Goal: Task Accomplishment & Management: Manage account settings

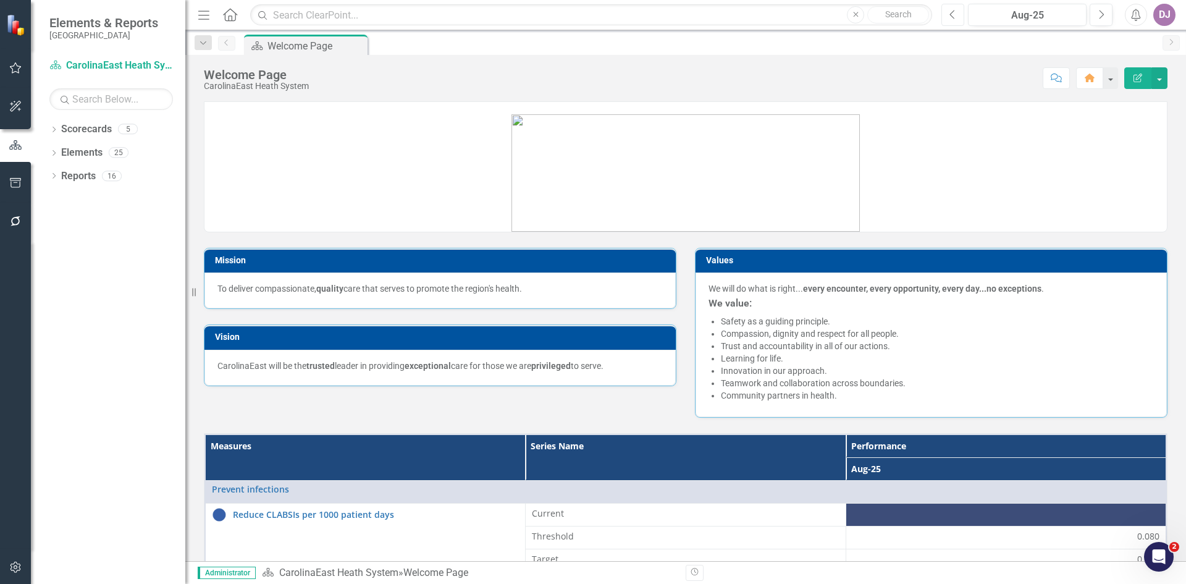
click at [948, 13] on button "Previous" at bounding box center [953, 15] width 23 height 22
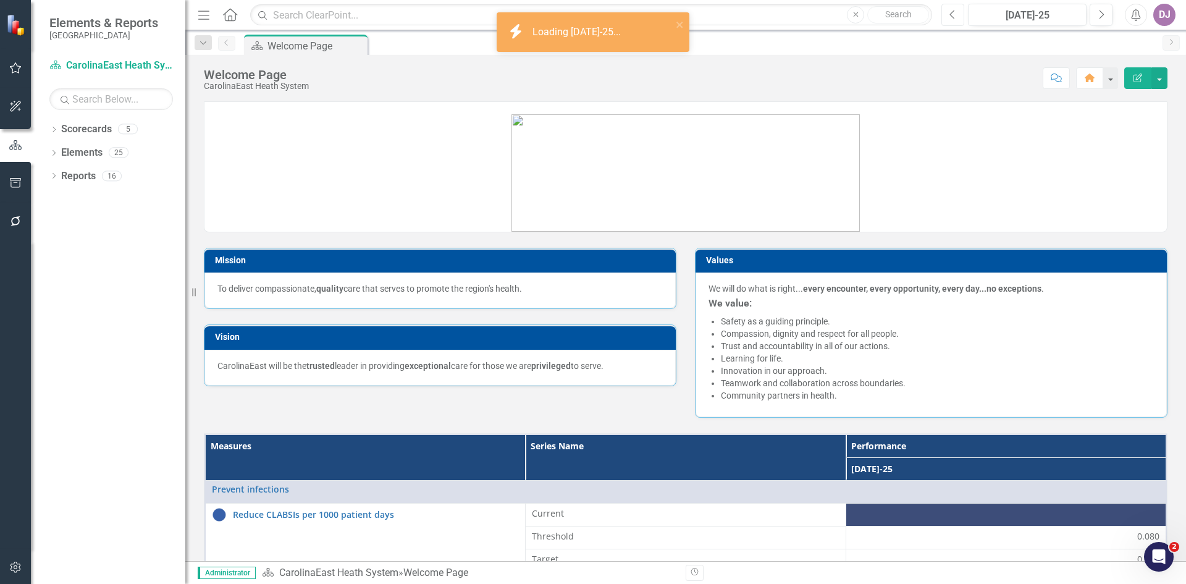
click at [948, 13] on button "Previous" at bounding box center [953, 15] width 23 height 22
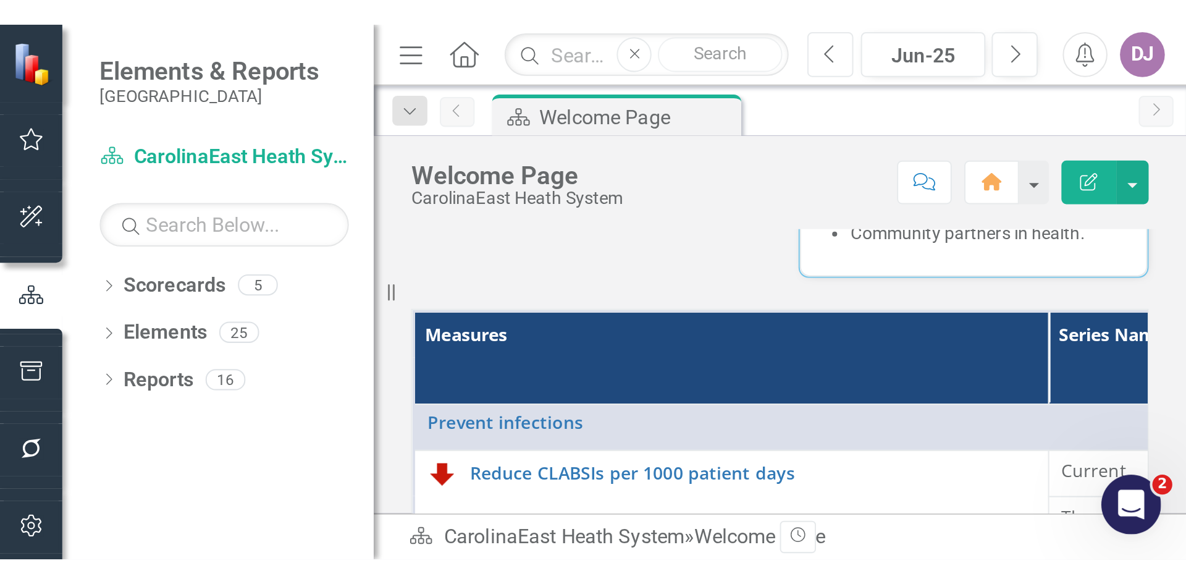
scroll to position [292, 0]
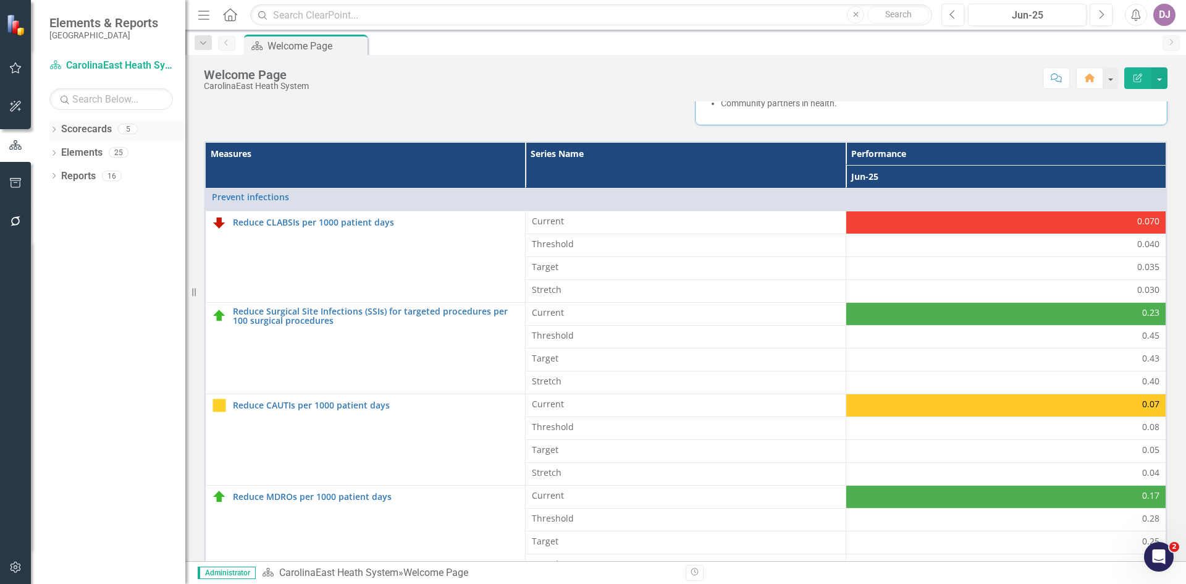
click at [99, 133] on link "Scorecards" at bounding box center [86, 129] width 51 height 14
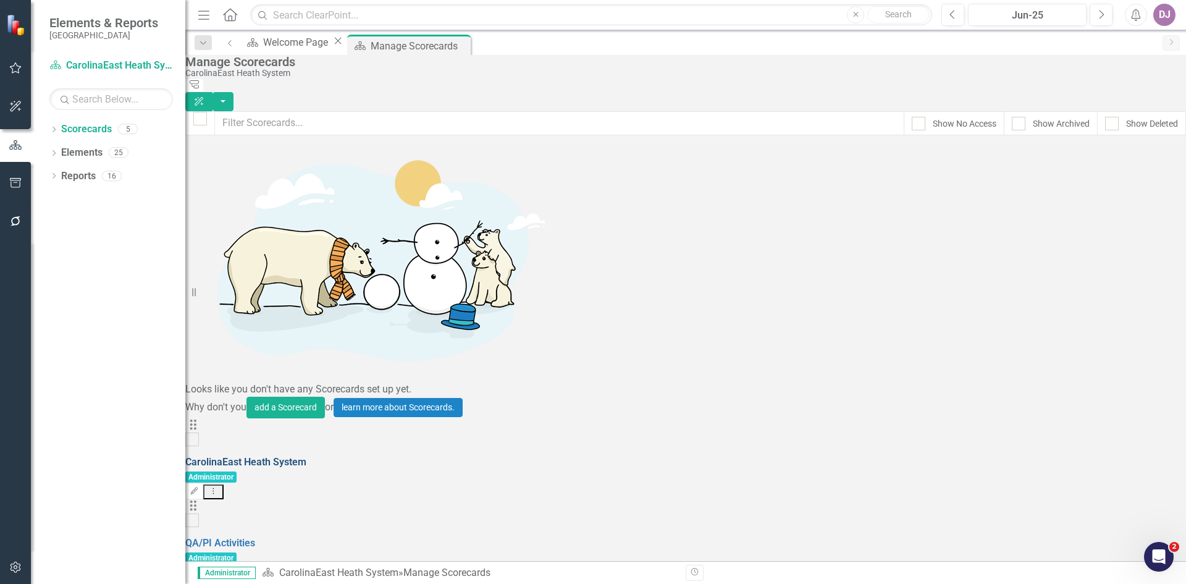
click at [306, 456] on link "CarolinaEast Heath System" at bounding box center [245, 462] width 121 height 12
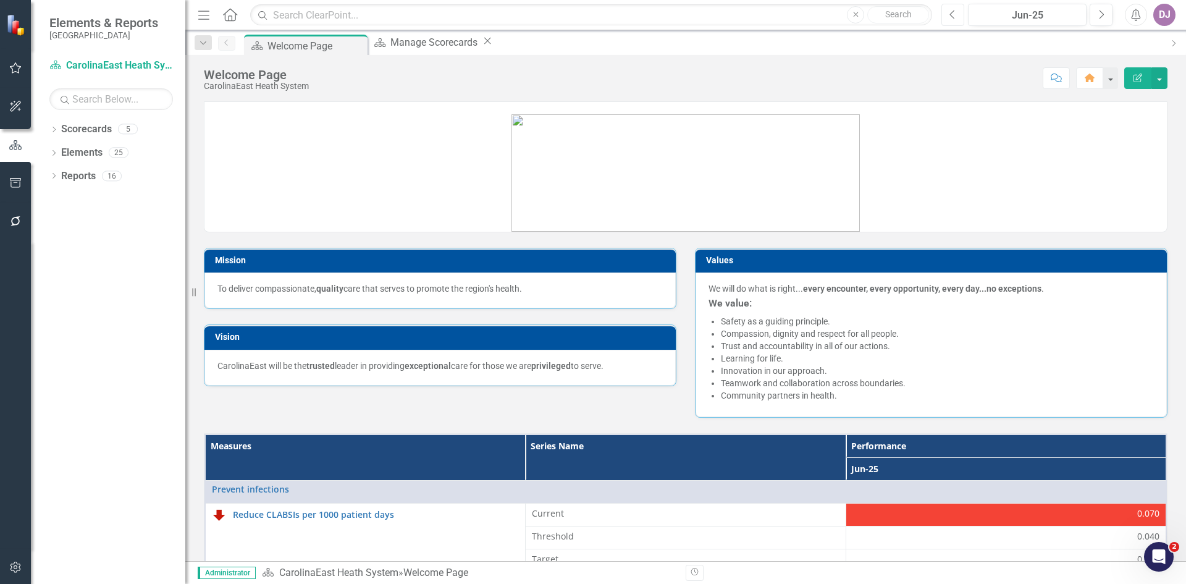
click at [953, 17] on icon "button" at bounding box center [952, 14] width 5 height 9
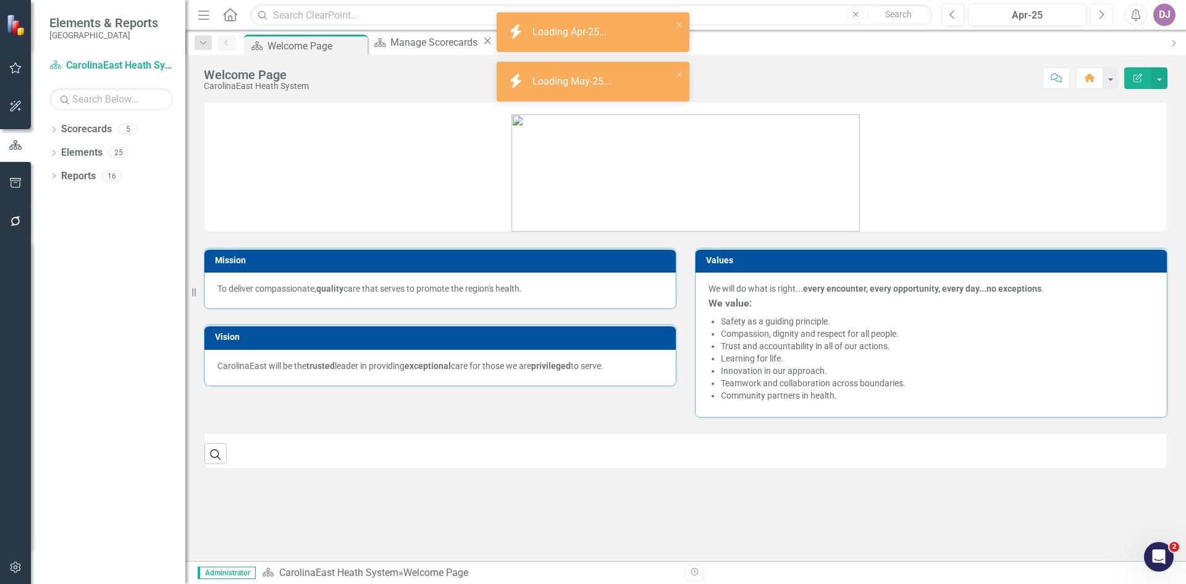
click at [1100, 15] on icon "Next" at bounding box center [1101, 14] width 7 height 11
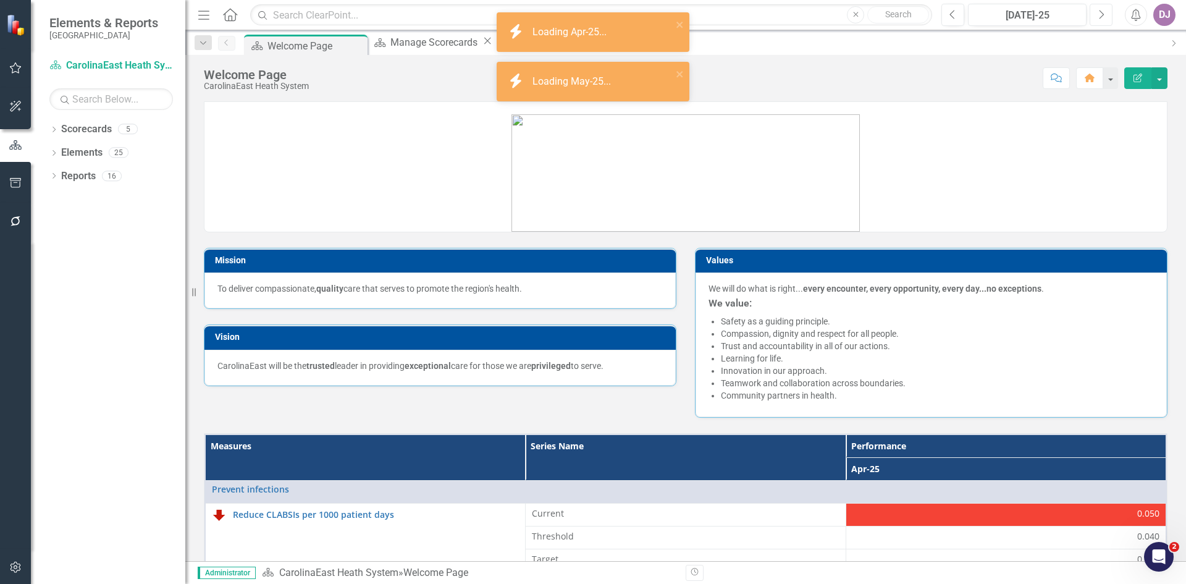
click at [1100, 15] on icon "Next" at bounding box center [1101, 14] width 7 height 11
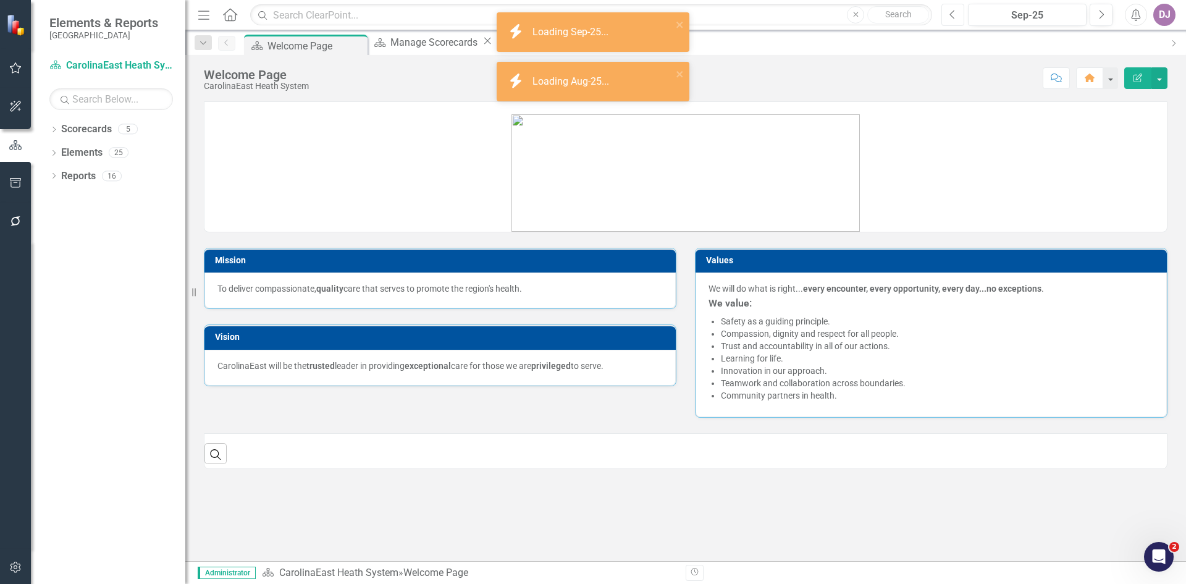
click at [951, 16] on icon "Previous" at bounding box center [953, 14] width 7 height 11
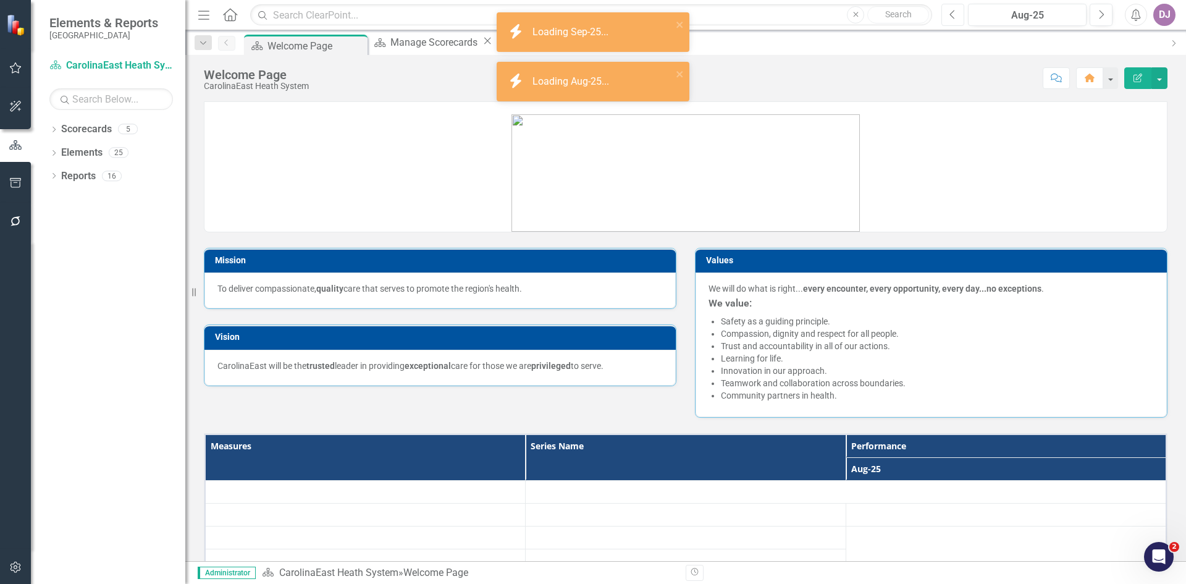
click at [951, 16] on icon "Previous" at bounding box center [953, 14] width 7 height 11
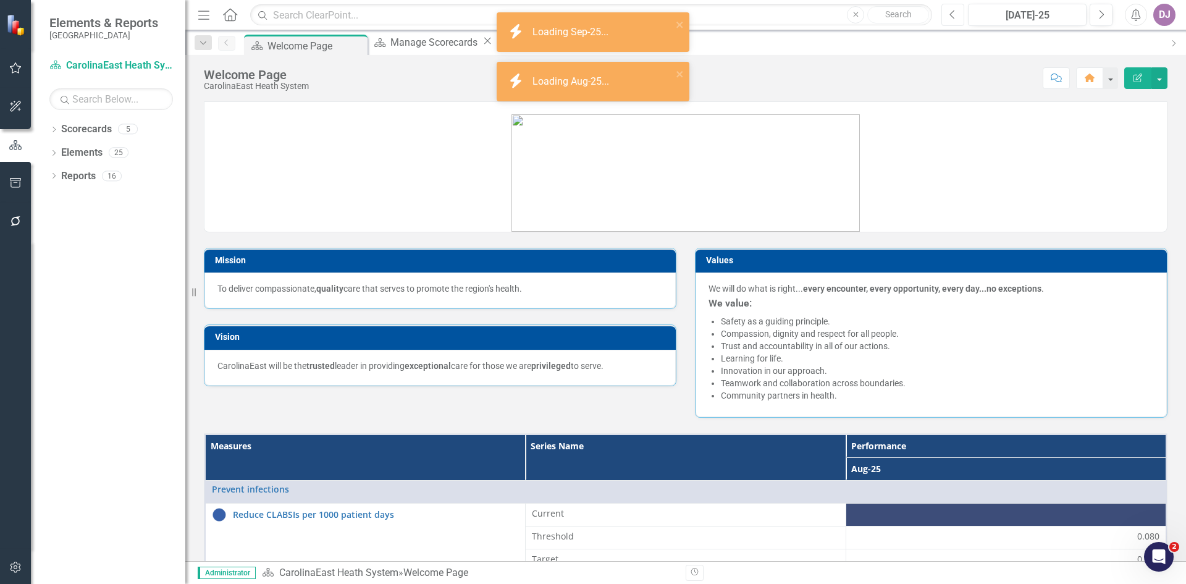
click at [951, 16] on icon "Previous" at bounding box center [953, 14] width 7 height 11
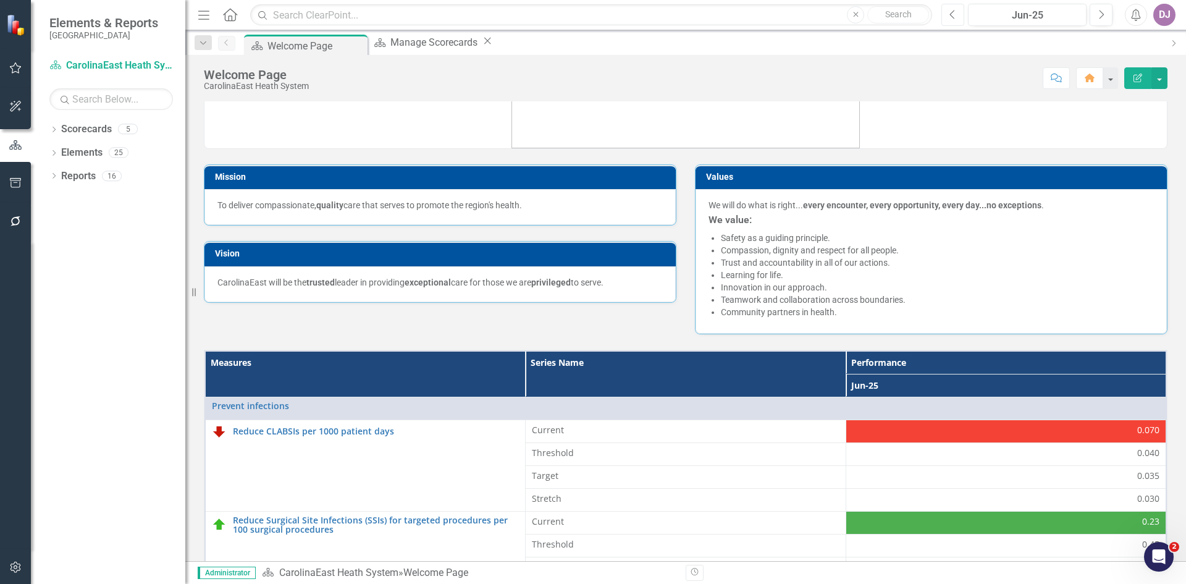
scroll to position [41, 0]
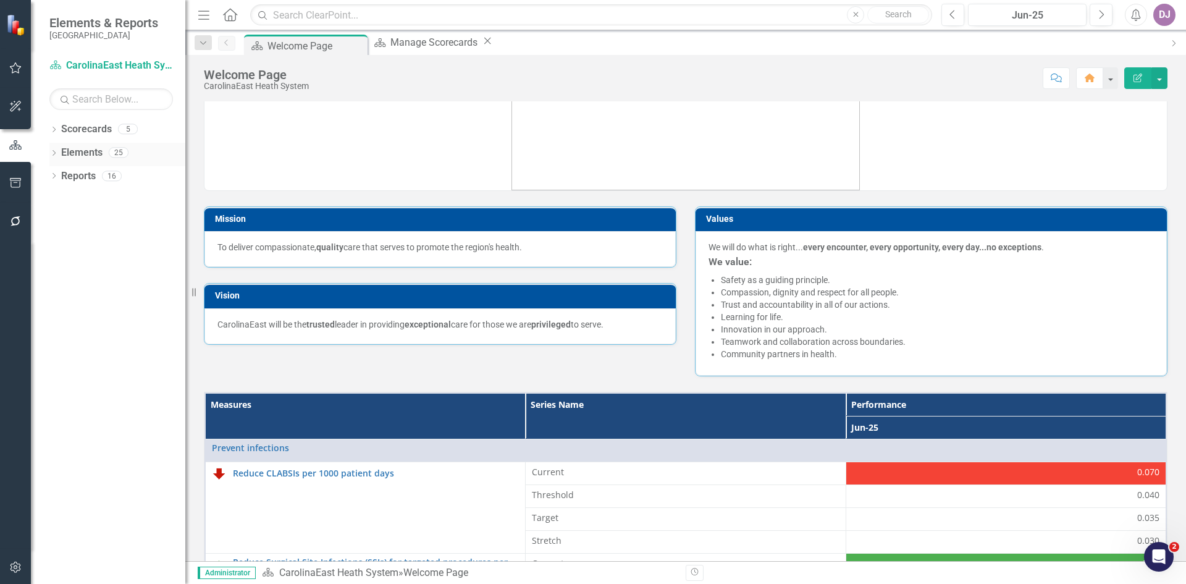
click at [87, 151] on link "Elements" at bounding box center [81, 153] width 41 height 14
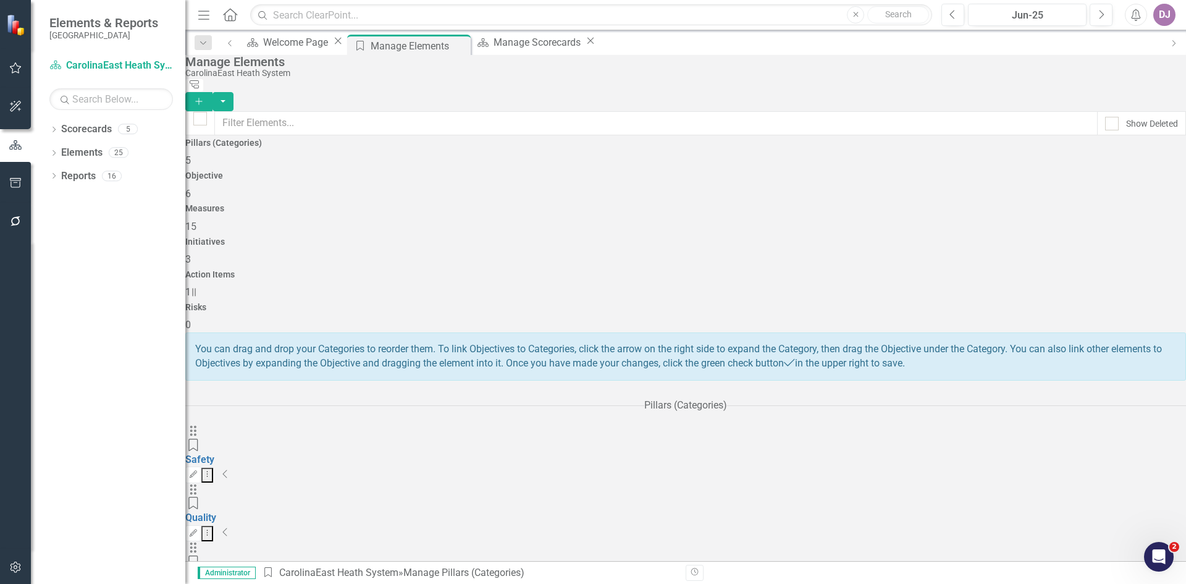
click at [229, 469] on icon "Collapse" at bounding box center [225, 474] width 6 height 10
click at [231, 527] on icon "Collapse" at bounding box center [228, 532] width 6 height 10
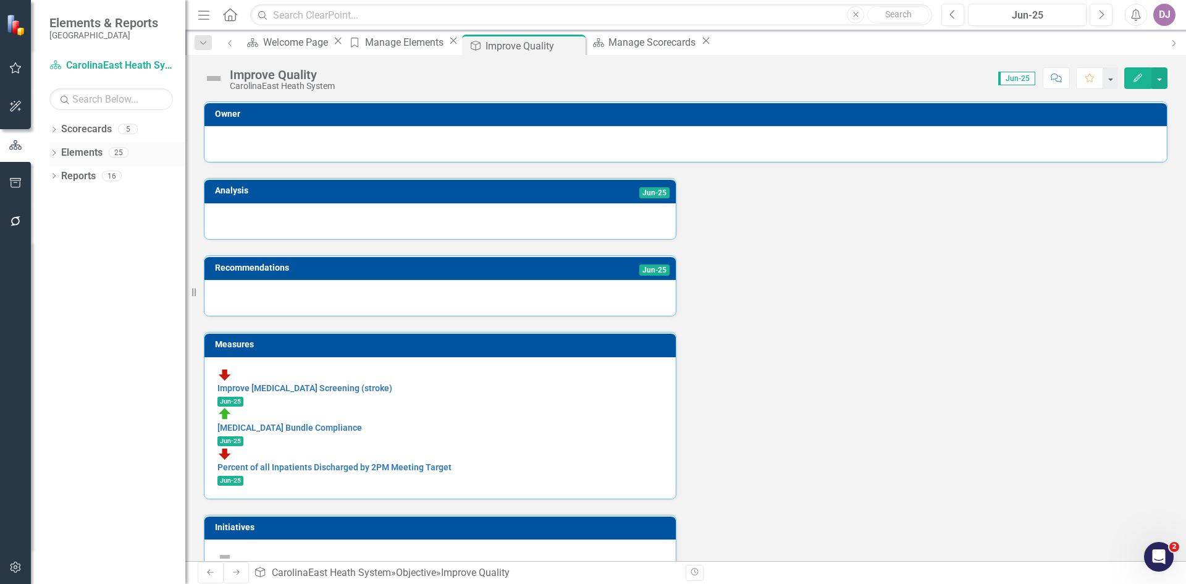
click at [91, 154] on link "Elements" at bounding box center [81, 153] width 41 height 14
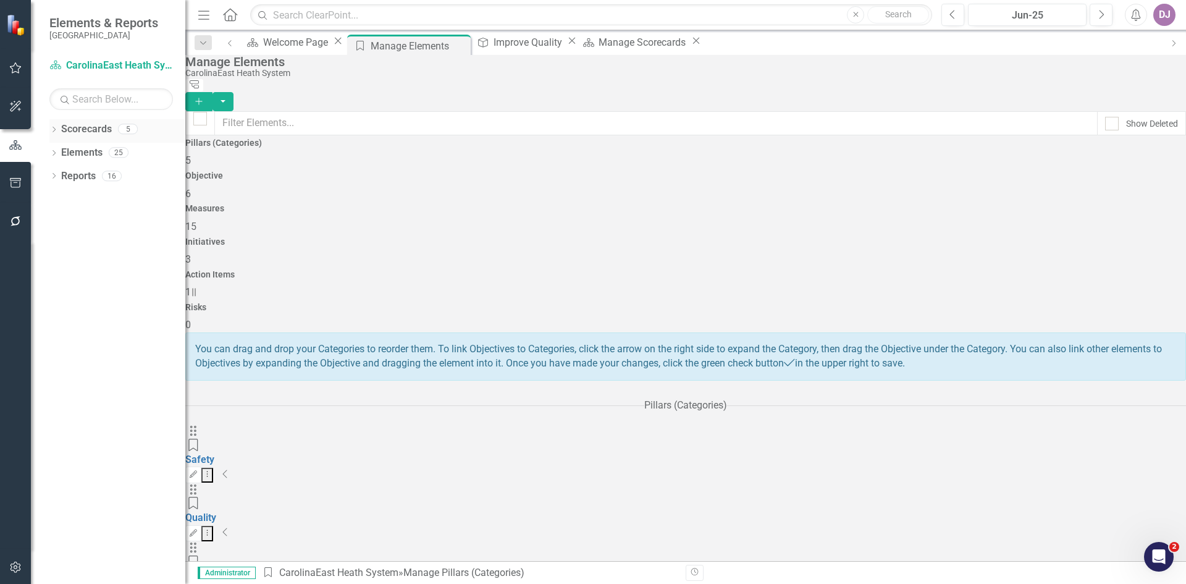
click at [102, 135] on link "Scorecards" at bounding box center [86, 129] width 51 height 14
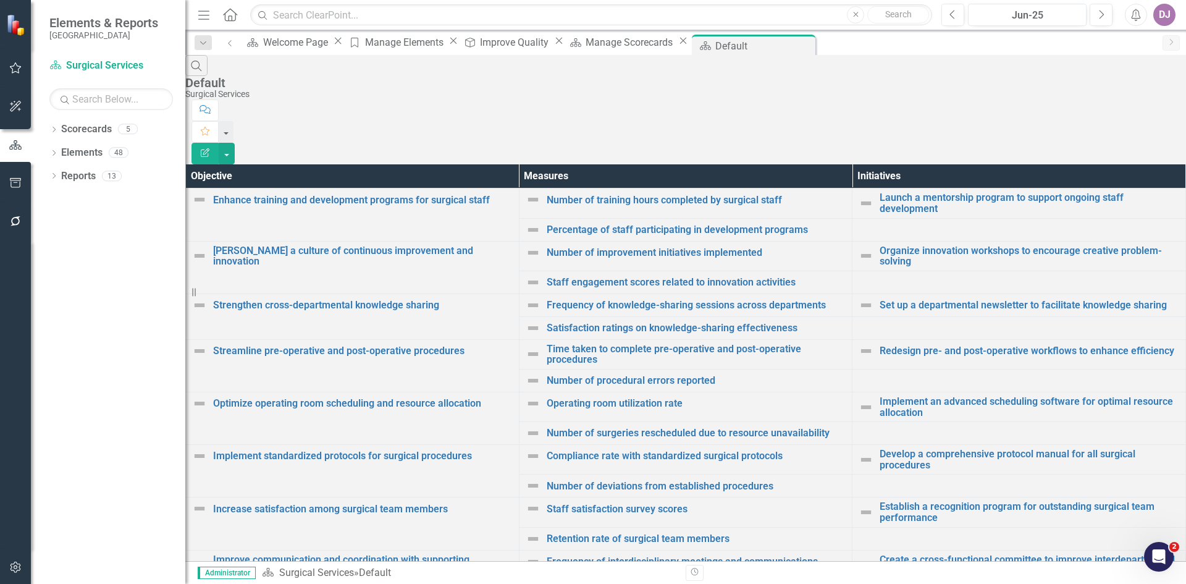
scroll to position [217, 0]
click at [80, 151] on link "Elements" at bounding box center [81, 153] width 41 height 14
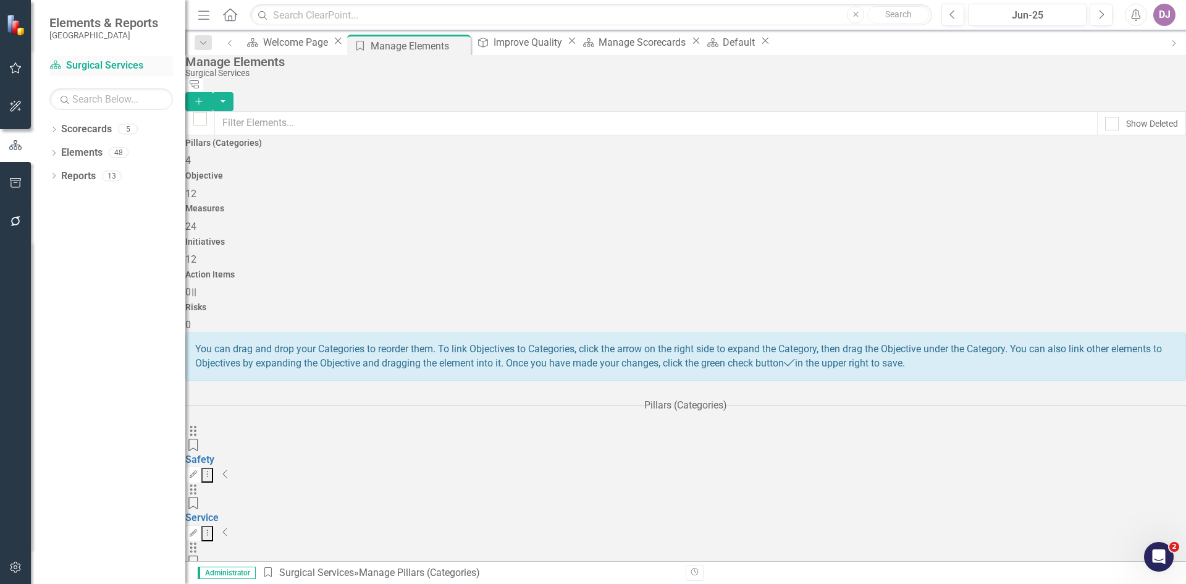
click at [124, 64] on link "Scorecard Surgical Services" at bounding box center [111, 66] width 124 height 14
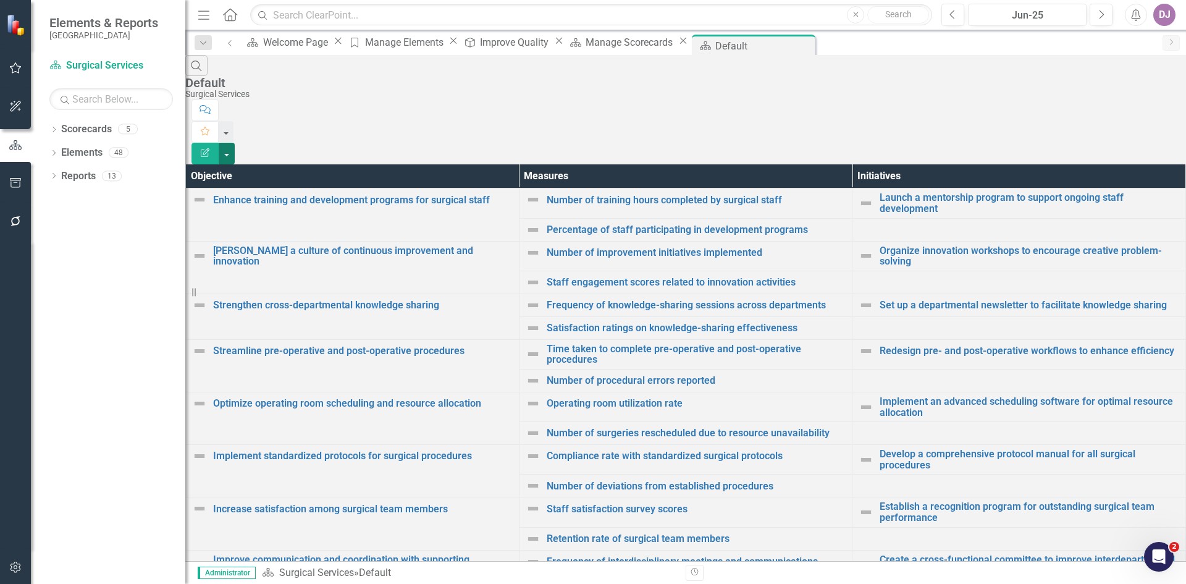
click at [235, 143] on button "button" at bounding box center [227, 154] width 16 height 22
click at [120, 68] on link "Scorecard Surgical Services" at bounding box center [111, 66] width 124 height 14
click at [118, 65] on link "Scorecard Surgical Services" at bounding box center [111, 66] width 124 height 14
click at [90, 154] on link "Elements" at bounding box center [81, 153] width 41 height 14
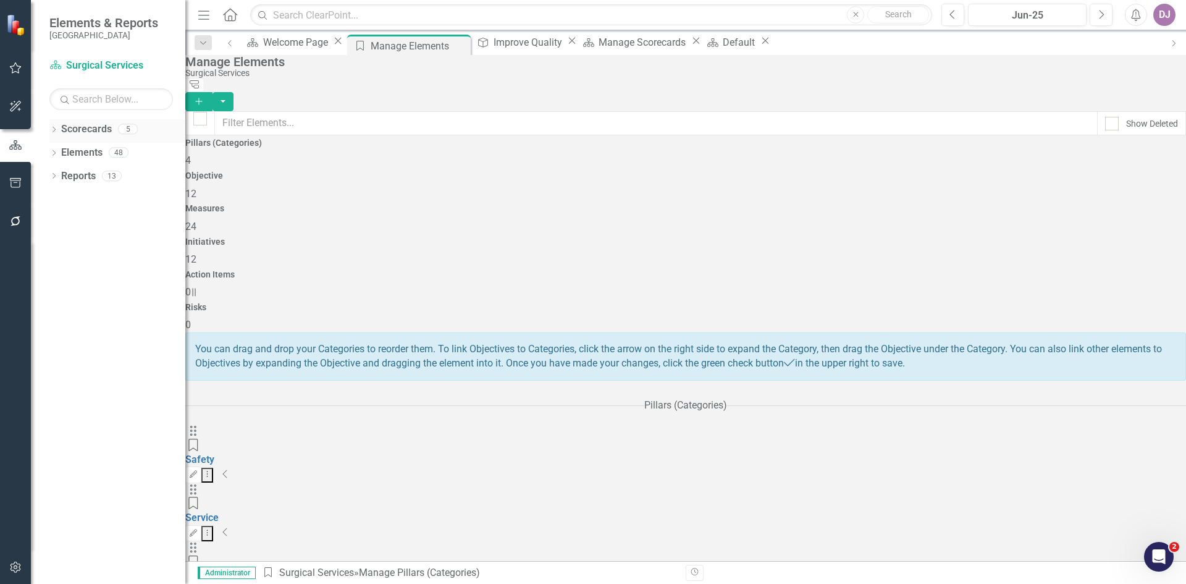
click at [80, 131] on link "Scorecards" at bounding box center [86, 129] width 51 height 14
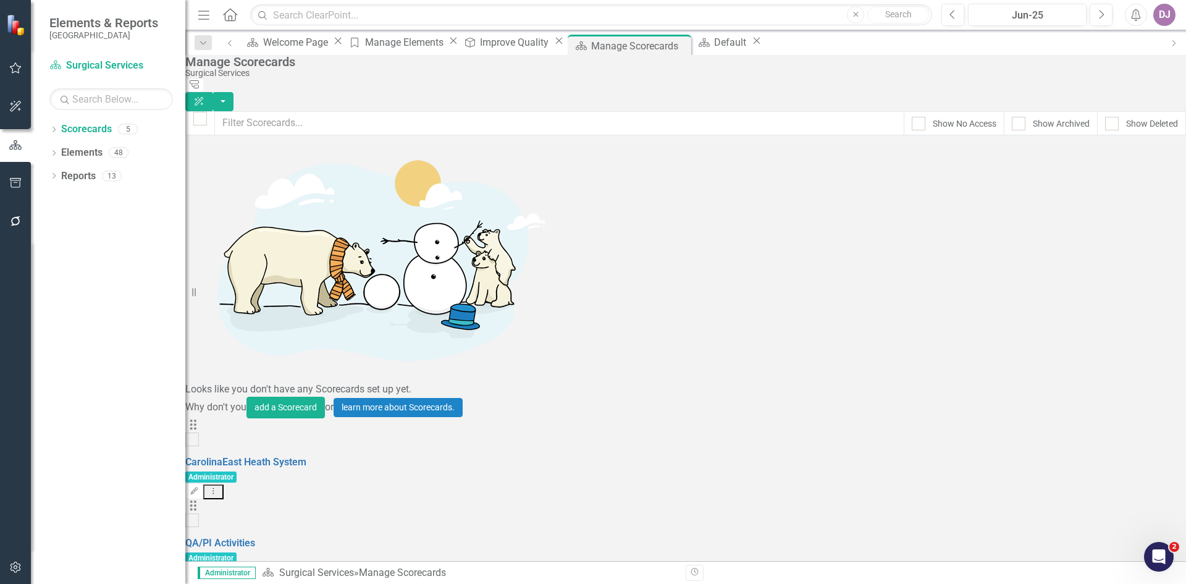
click at [219, 487] on icon "Dropdown Menu" at bounding box center [213, 491] width 11 height 8
click at [1107, 171] on link "Edit Edit Scorecard" at bounding box center [1095, 170] width 137 height 23
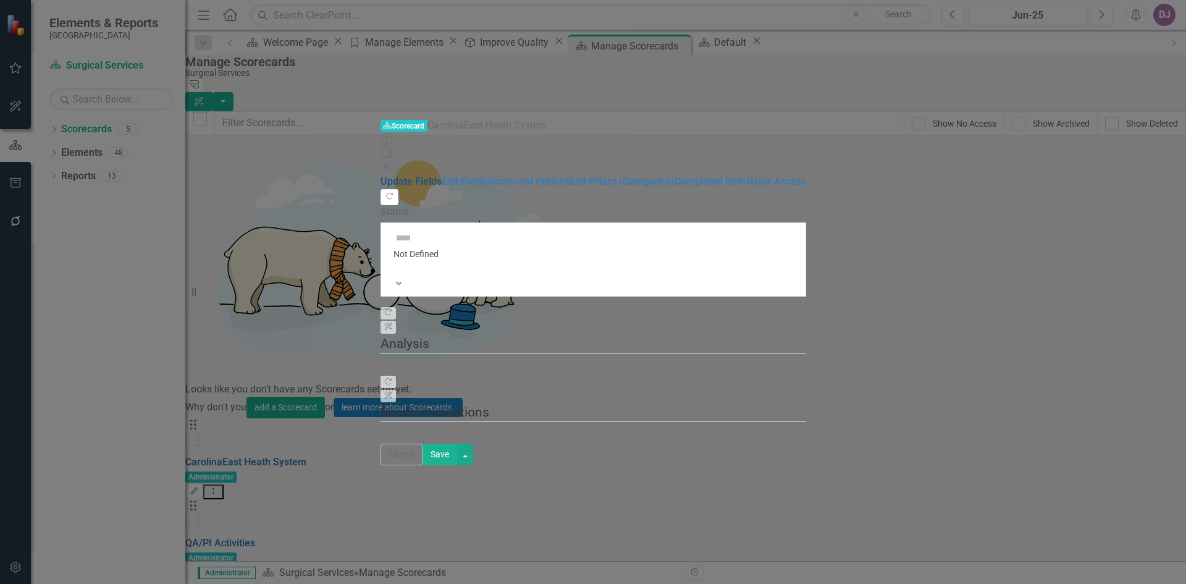
click at [381, 175] on link "Update Fields" at bounding box center [411, 181] width 61 height 12
click at [442, 175] on link "Edit Fields" at bounding box center [465, 181] width 46 height 12
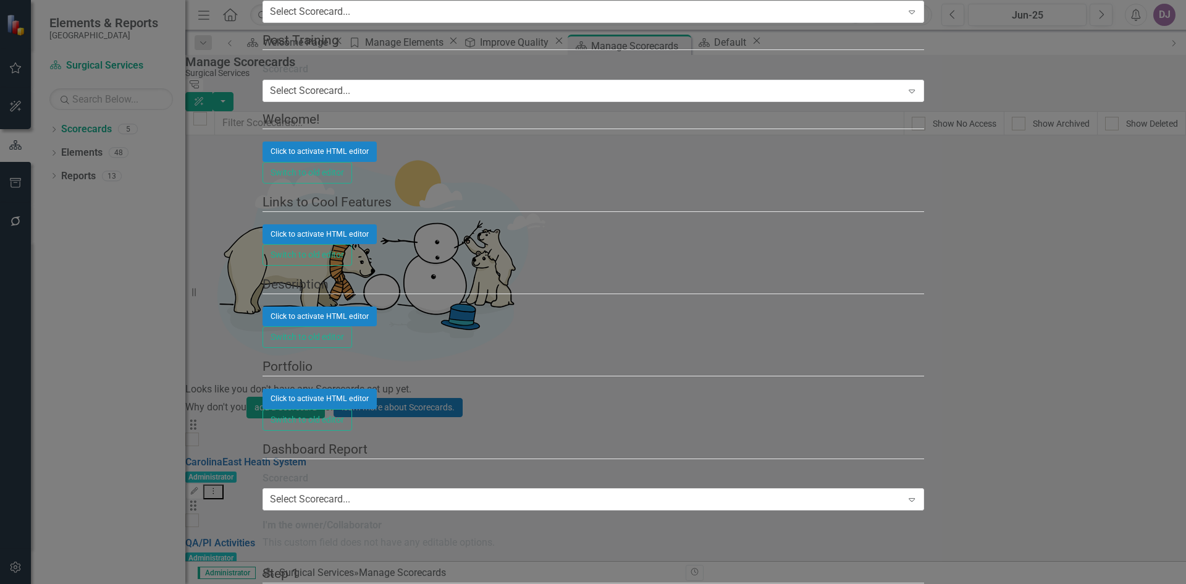
type input "CarolinaEast Heath System PI Priorities"
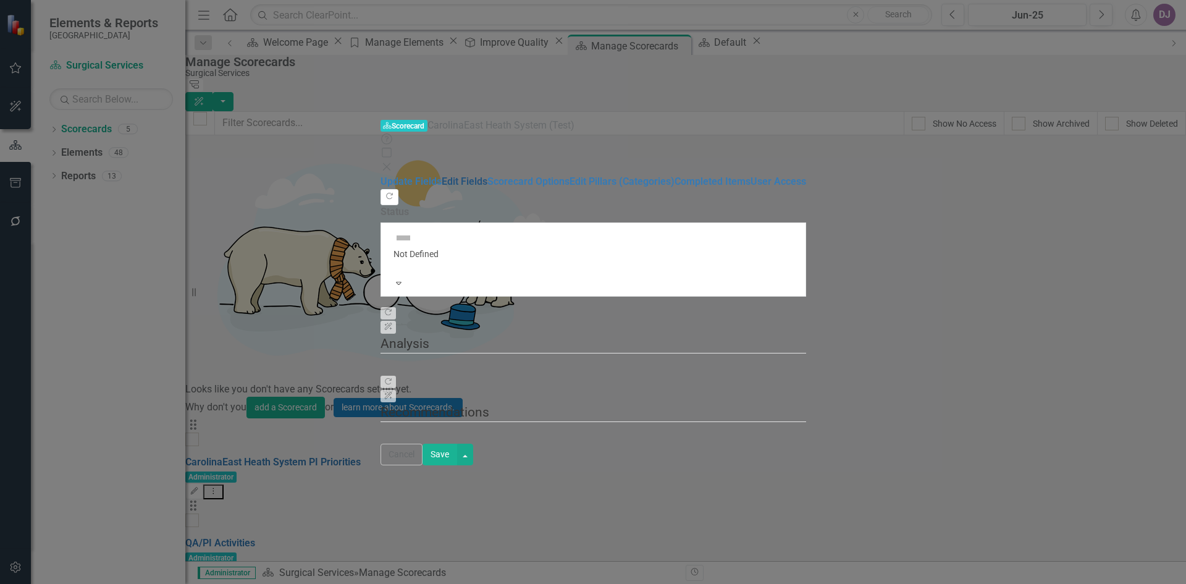
click at [442, 175] on link "Edit Fields" at bounding box center [465, 181] width 46 height 12
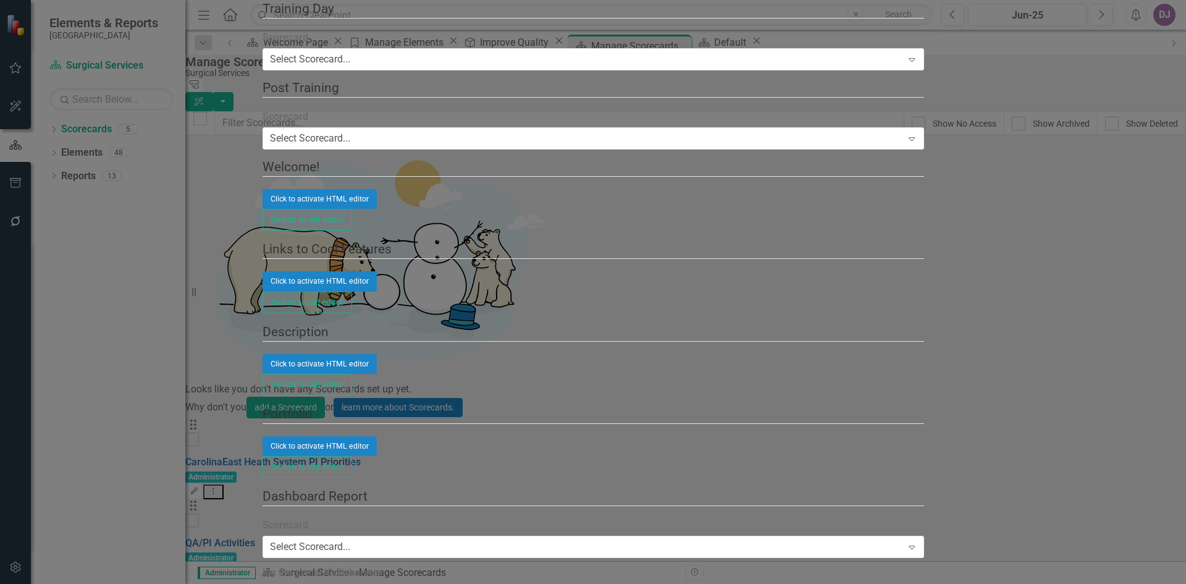
drag, startPoint x: 474, startPoint y: 70, endPoint x: 575, endPoint y: 77, distance: 100.9
type input "CarolinaEast Heath System Parent Scorecard"
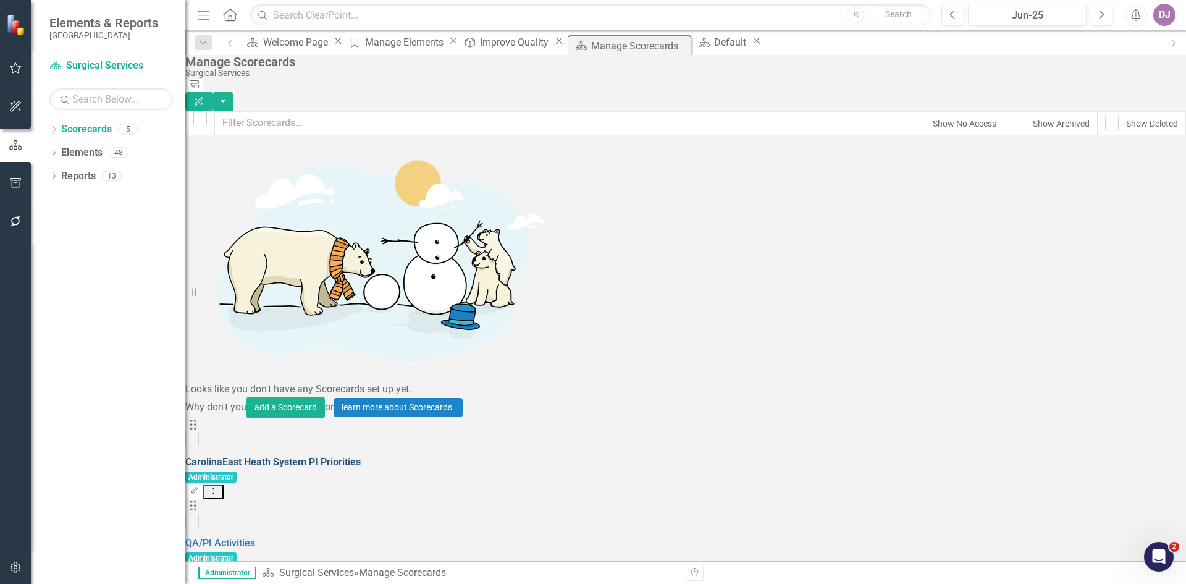
click at [361, 456] on link "CarolinaEast Heath System PI Priorities" at bounding box center [272, 462] width 175 height 12
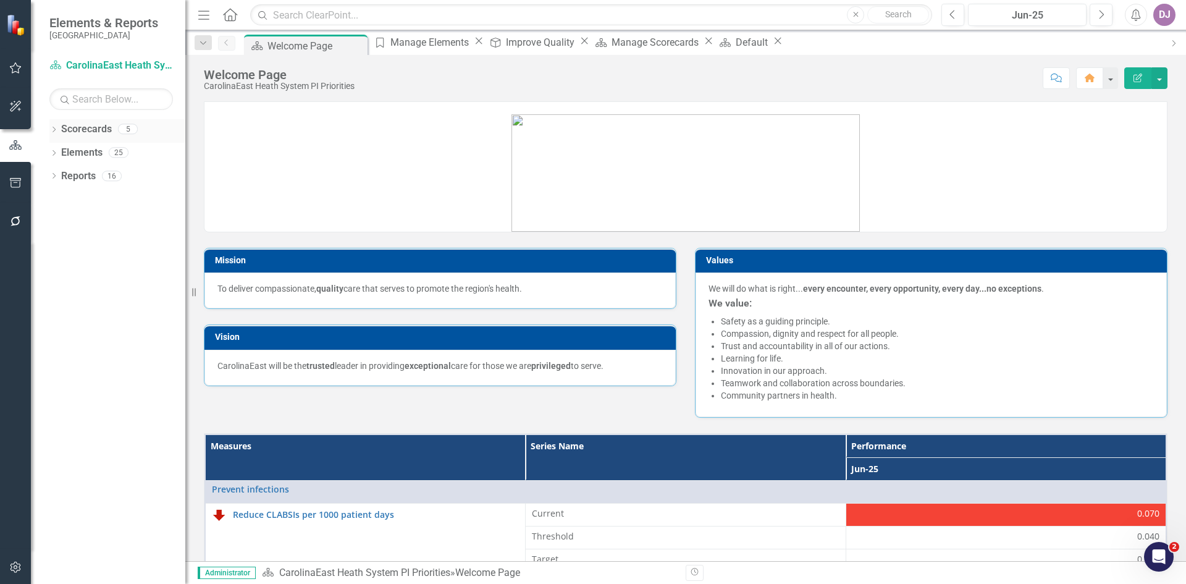
click at [98, 128] on link "Scorecards" at bounding box center [86, 129] width 51 height 14
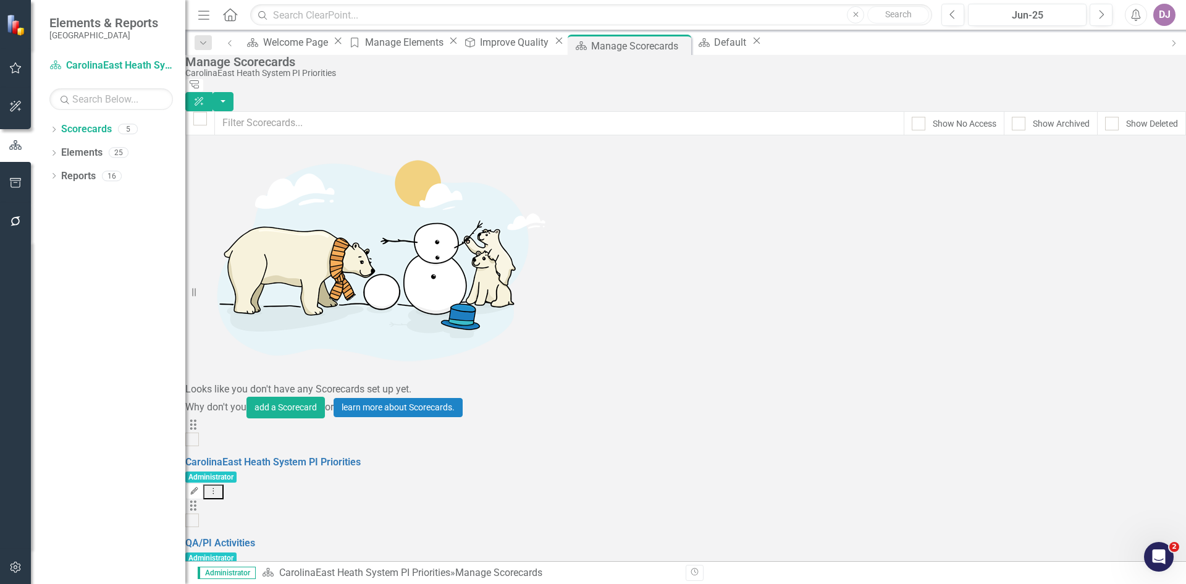
click at [198, 487] on icon "button" at bounding box center [194, 490] width 7 height 7
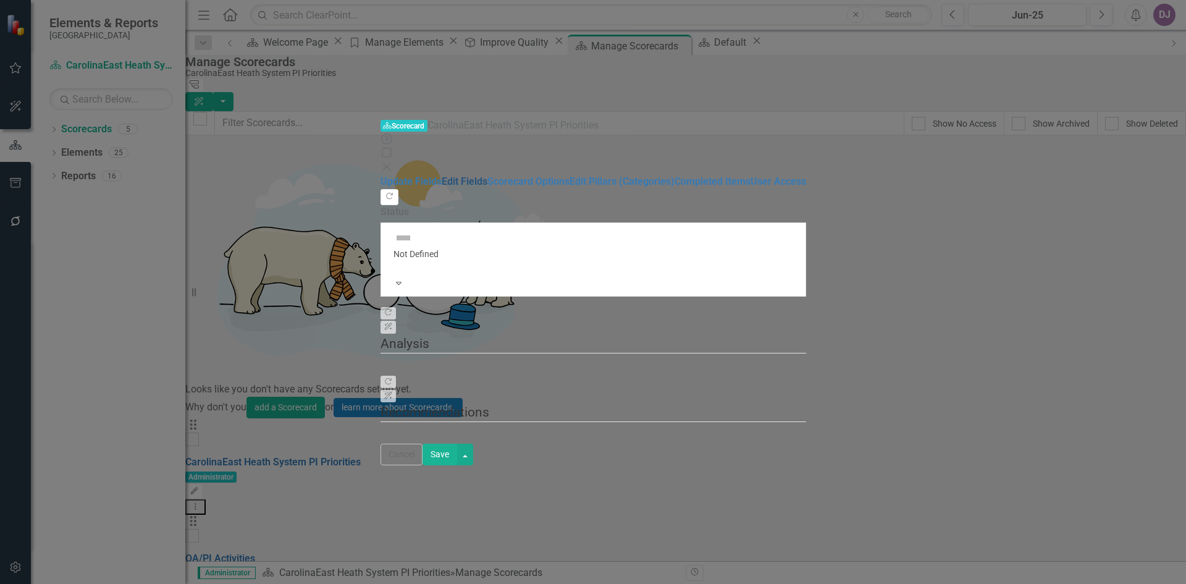
click at [442, 175] on link "Edit Fields" at bounding box center [465, 181] width 46 height 12
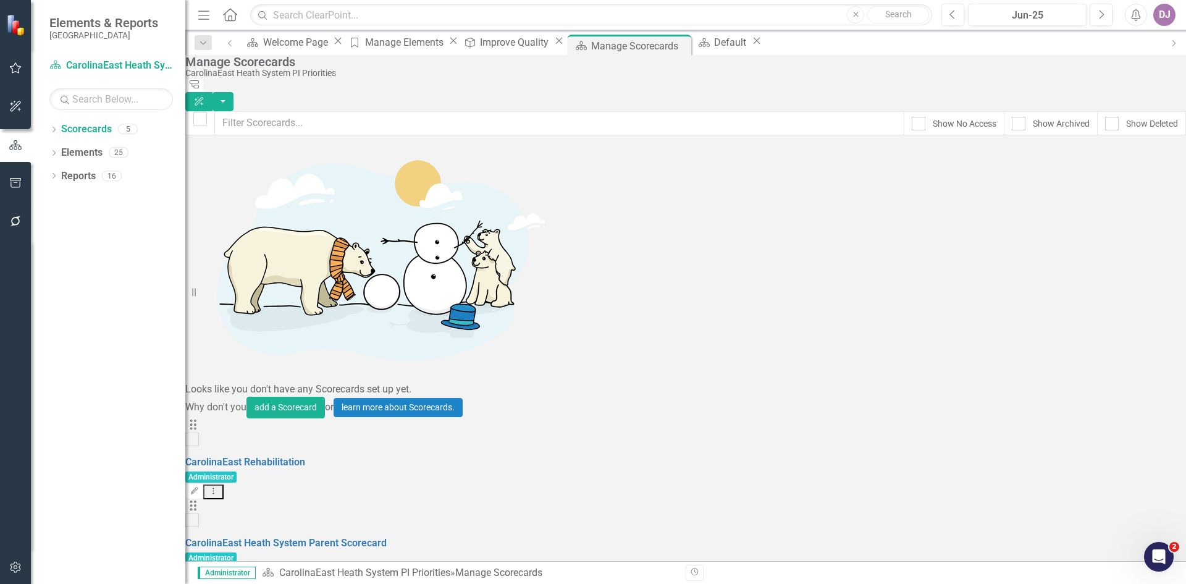
click at [224, 484] on button "Dropdown Menu" at bounding box center [213, 491] width 20 height 15
click at [1116, 165] on link "Edit Edit Scorecard" at bounding box center [1095, 170] width 137 height 23
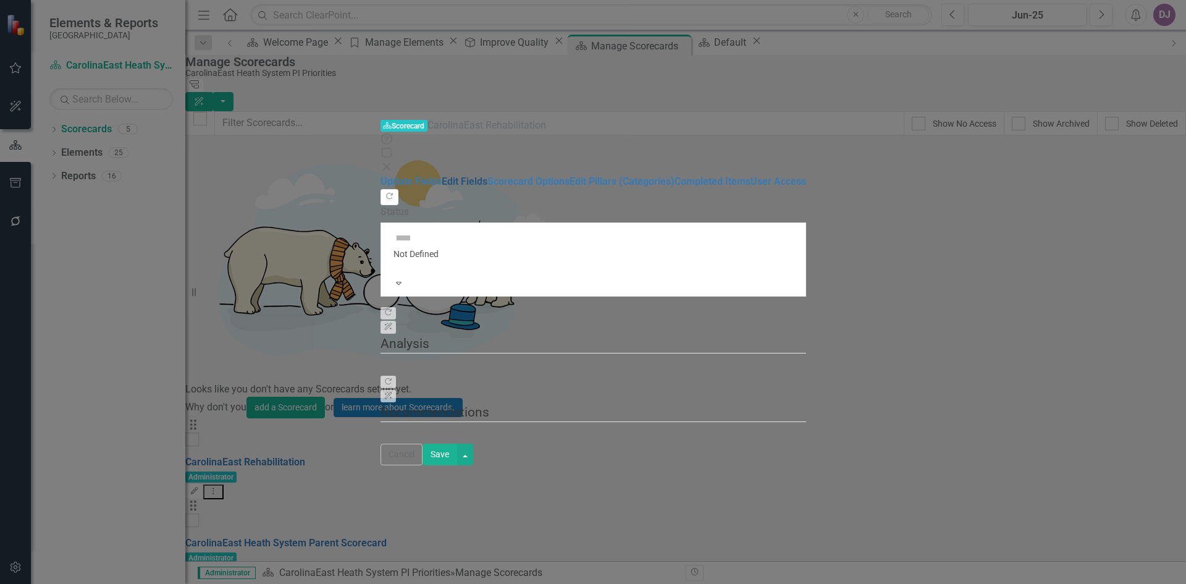
click at [442, 175] on link "Edit Fields" at bounding box center [465, 181] width 46 height 12
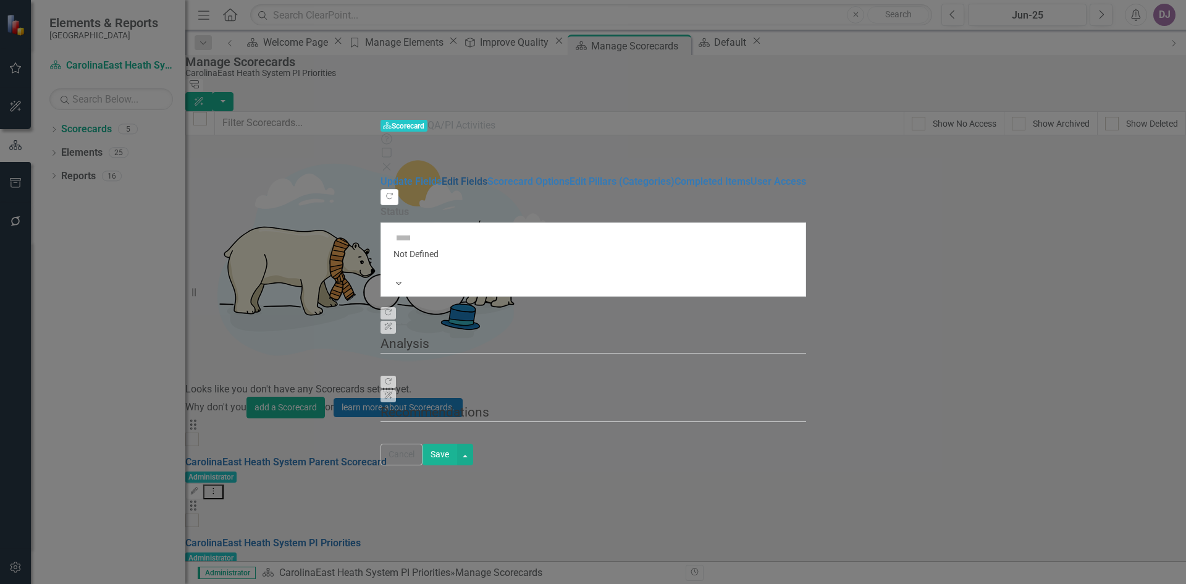
click at [442, 175] on link "Edit Fields" at bounding box center [465, 181] width 46 height 12
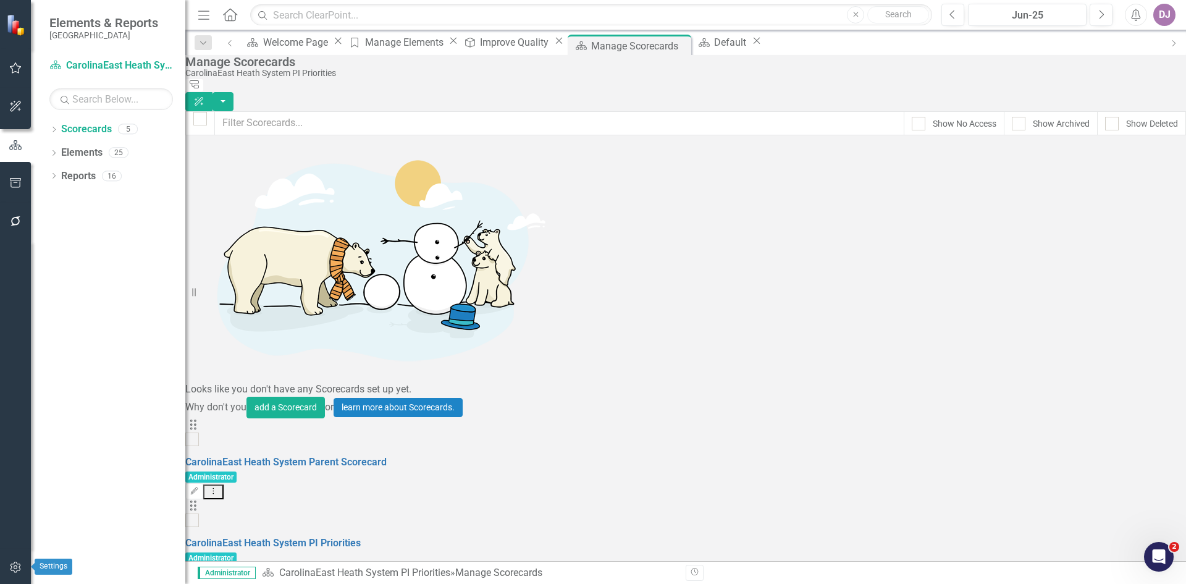
click at [15, 567] on icon "button" at bounding box center [15, 567] width 13 height 10
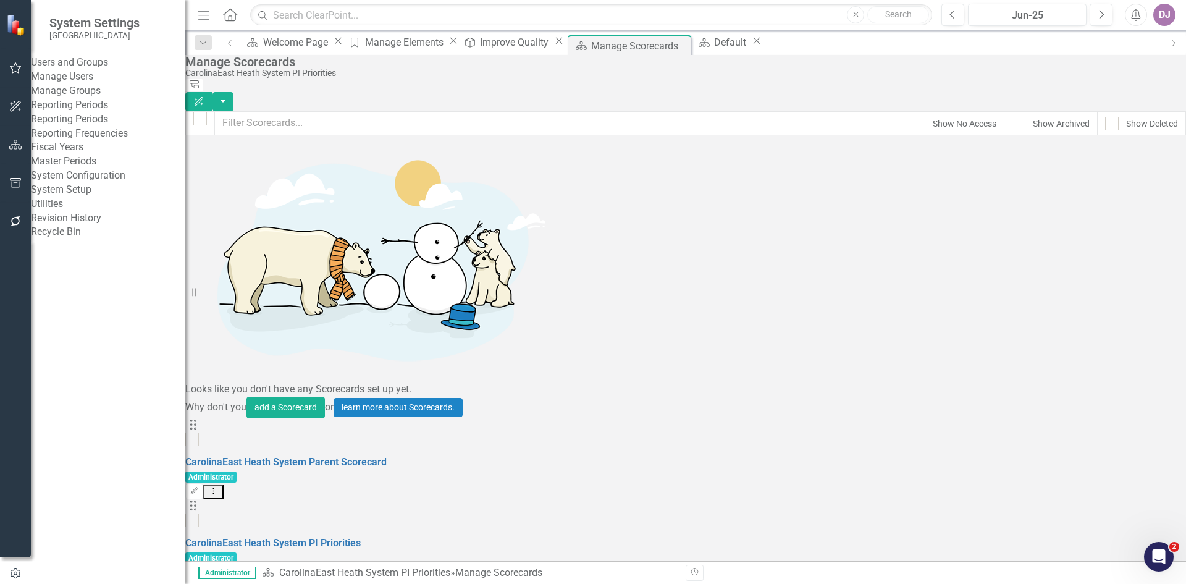
click at [103, 83] on link "Manage Users" at bounding box center [108, 77] width 154 height 14
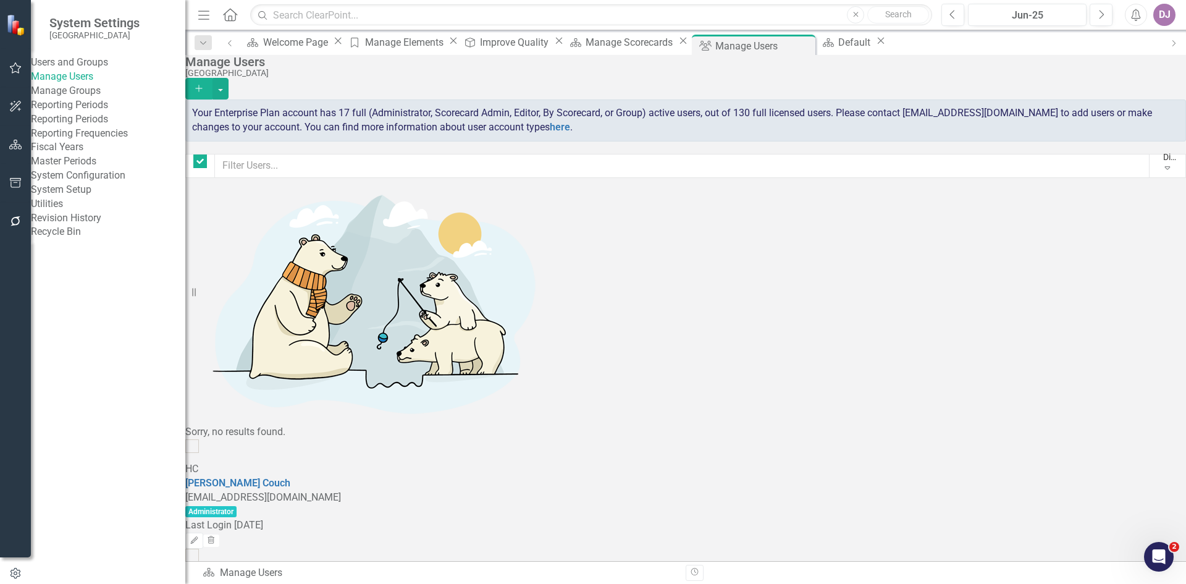
checkbox input "false"
click at [229, 78] on button "button" at bounding box center [221, 89] width 16 height 22
click at [1125, 124] on link "Add Multiple Add Multiple Users" at bounding box center [1110, 123] width 114 height 23
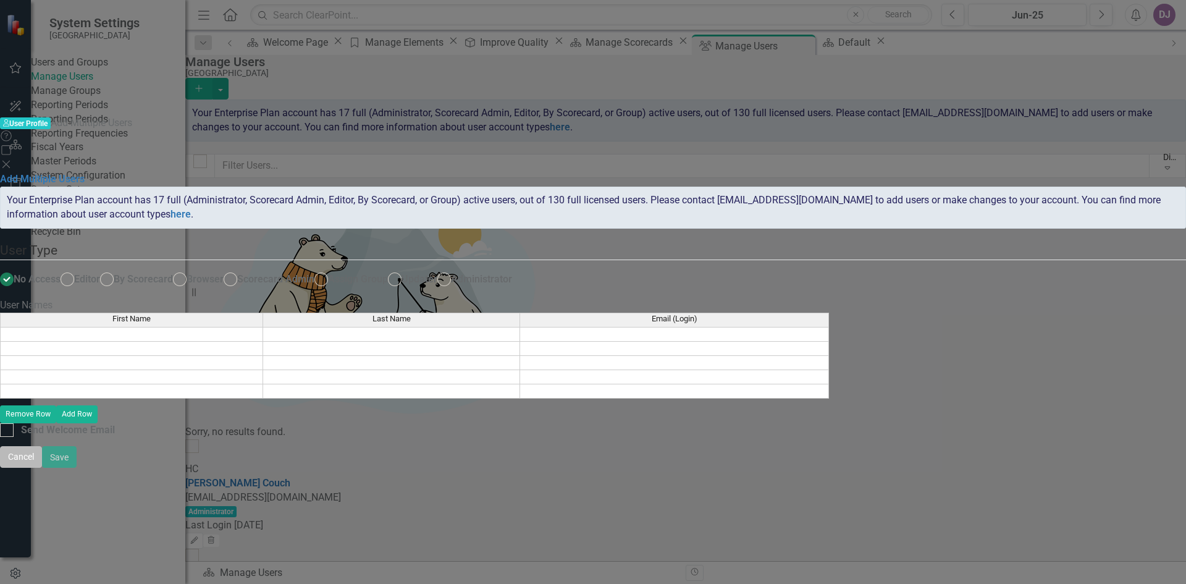
click at [42, 468] on button "Cancel" at bounding box center [21, 457] width 42 height 22
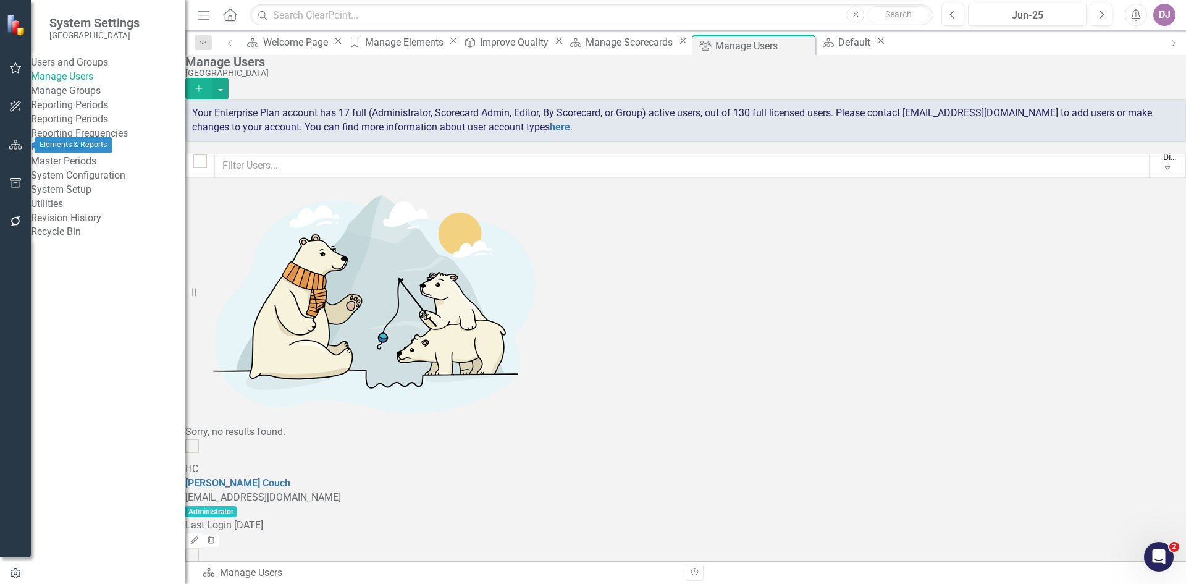
click at [18, 150] on icon "button" at bounding box center [15, 145] width 13 height 10
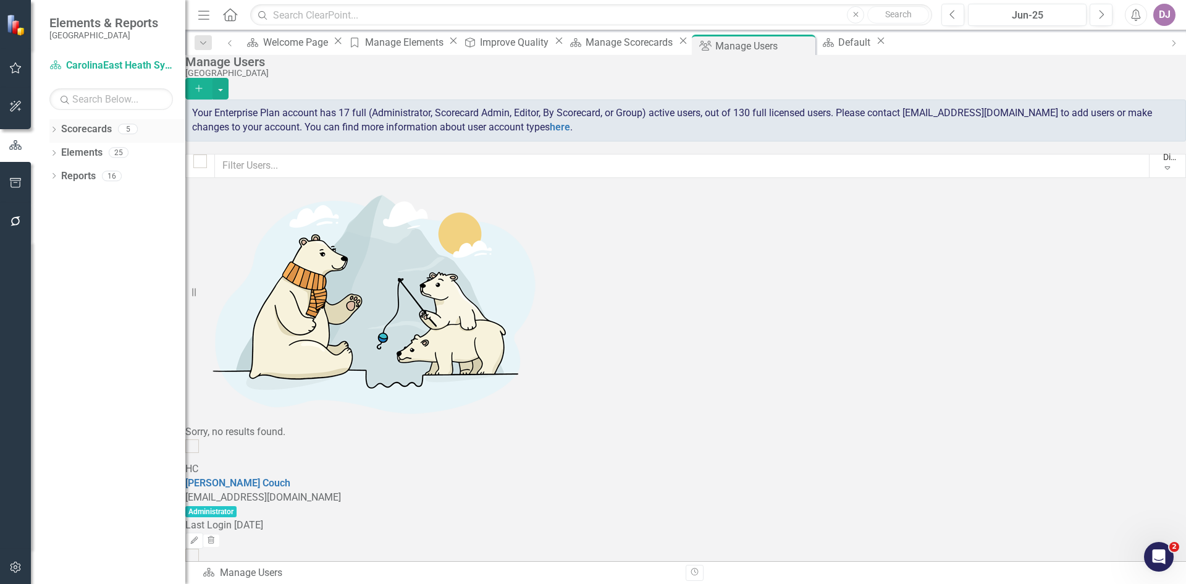
click at [82, 132] on link "Scorecards" at bounding box center [86, 129] width 51 height 14
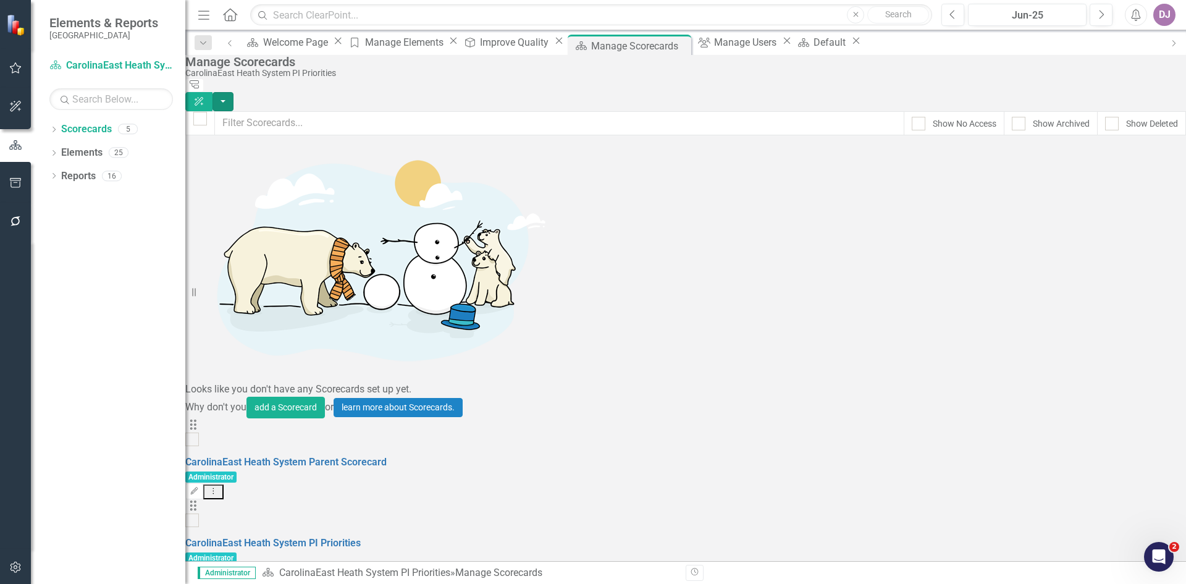
click at [234, 92] on button "button" at bounding box center [223, 101] width 21 height 19
click at [1072, 125] on link "Add Add Scorecard" at bounding box center [1103, 125] width 128 height 23
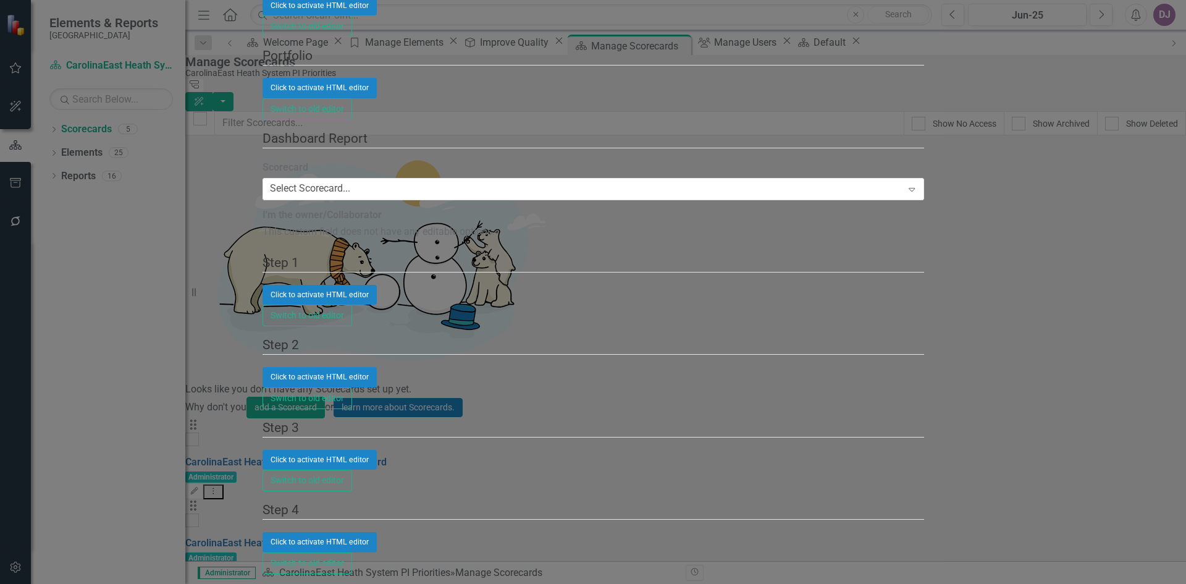
type input "Nursing Services Division"
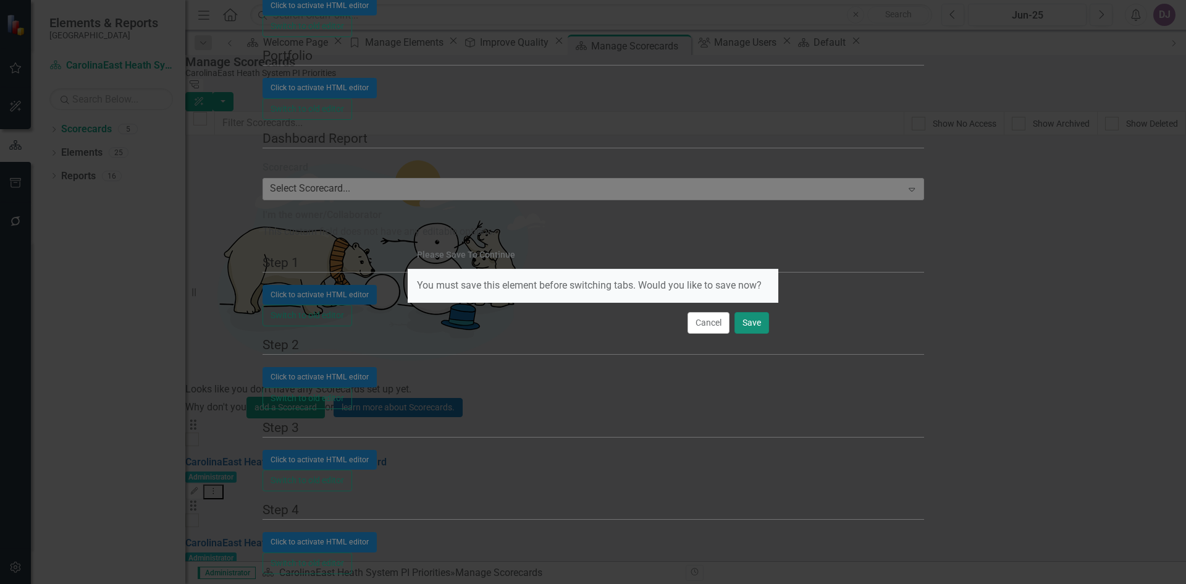
click at [755, 329] on button "Save" at bounding box center [752, 323] width 35 height 22
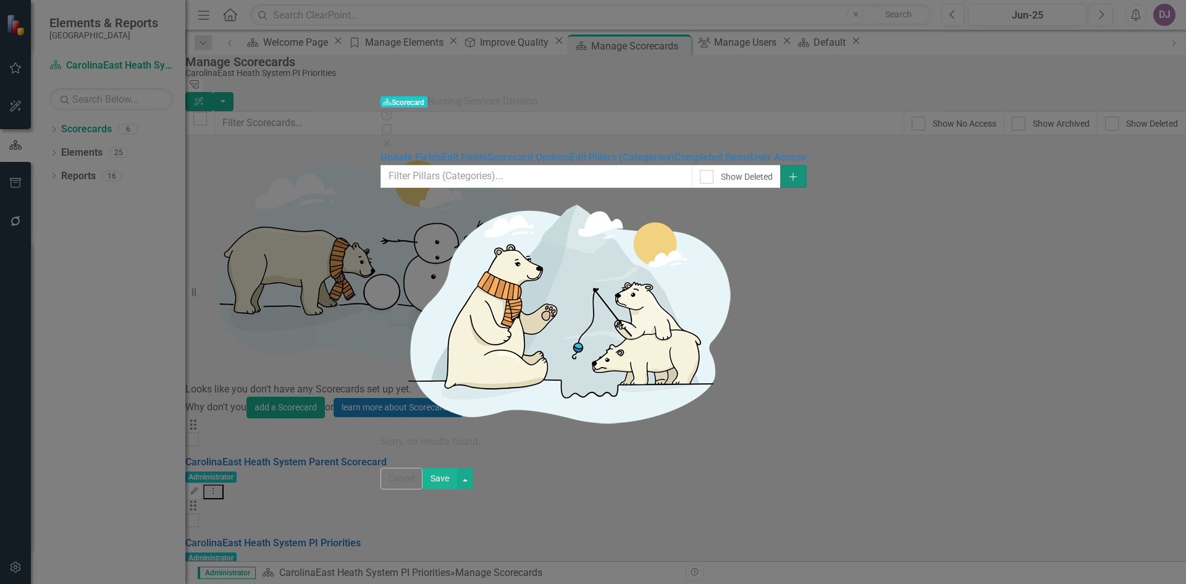
click at [797, 172] on icon "button" at bounding box center [793, 176] width 8 height 8
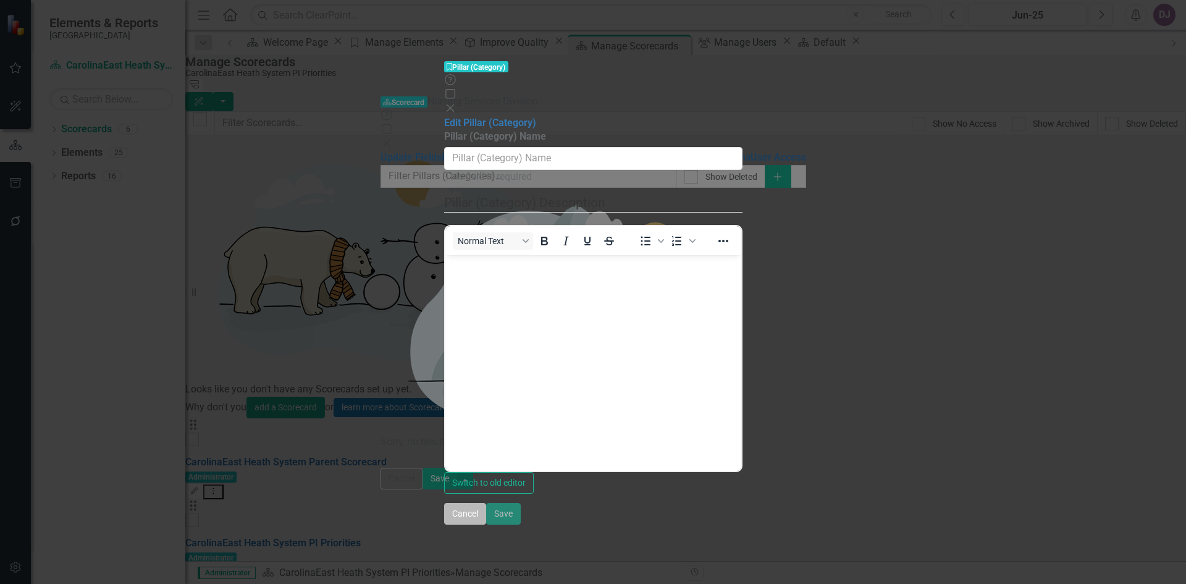
click at [486, 525] on button "Cancel" at bounding box center [465, 514] width 42 height 22
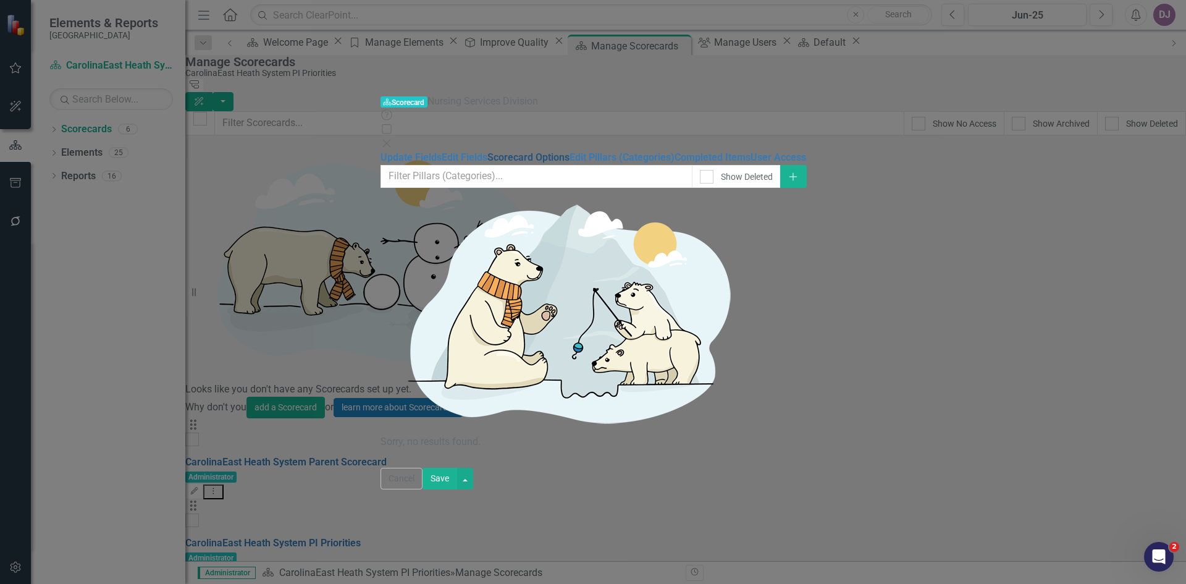
click at [487, 151] on link "Scorecard Options" at bounding box center [528, 157] width 82 height 12
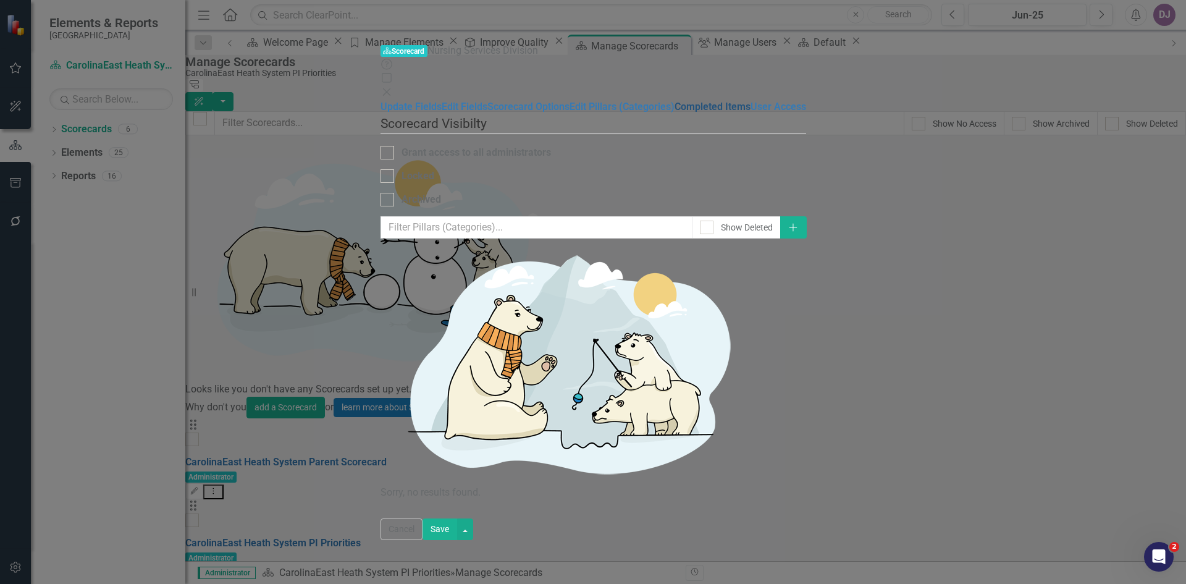
click at [675, 112] on link "Completed Items" at bounding box center [713, 107] width 76 height 12
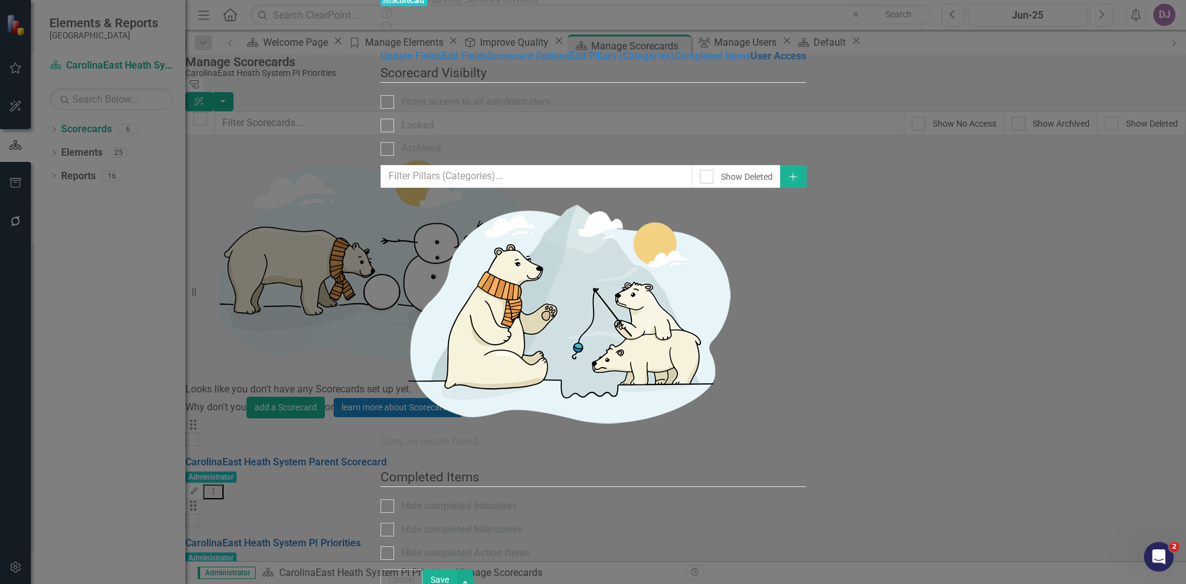
click at [751, 62] on link "User Access" at bounding box center [779, 56] width 56 height 12
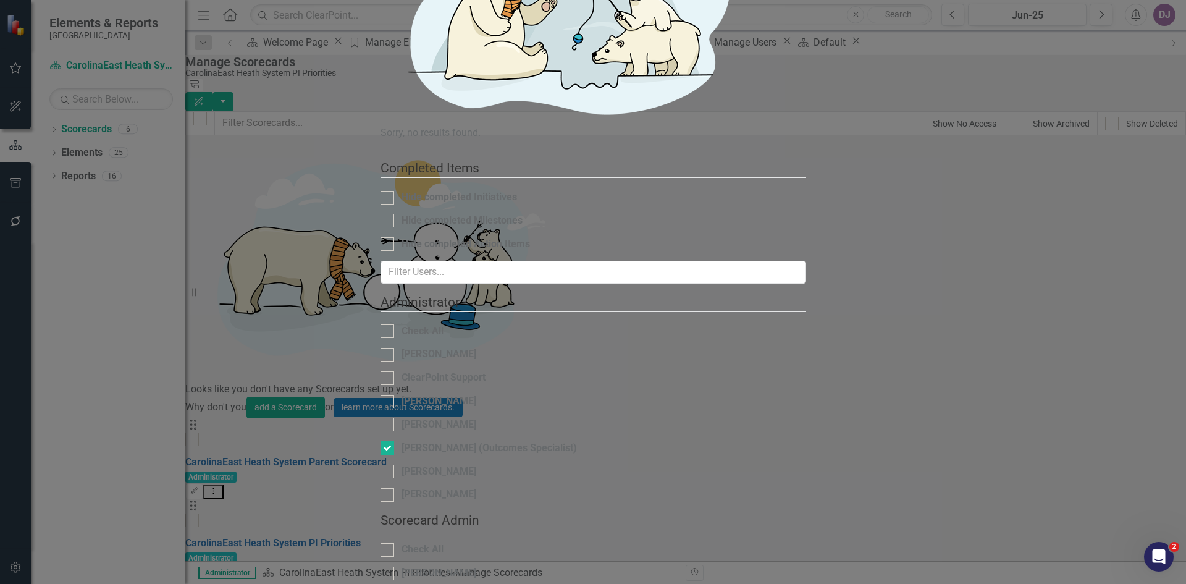
checkbox input "true"
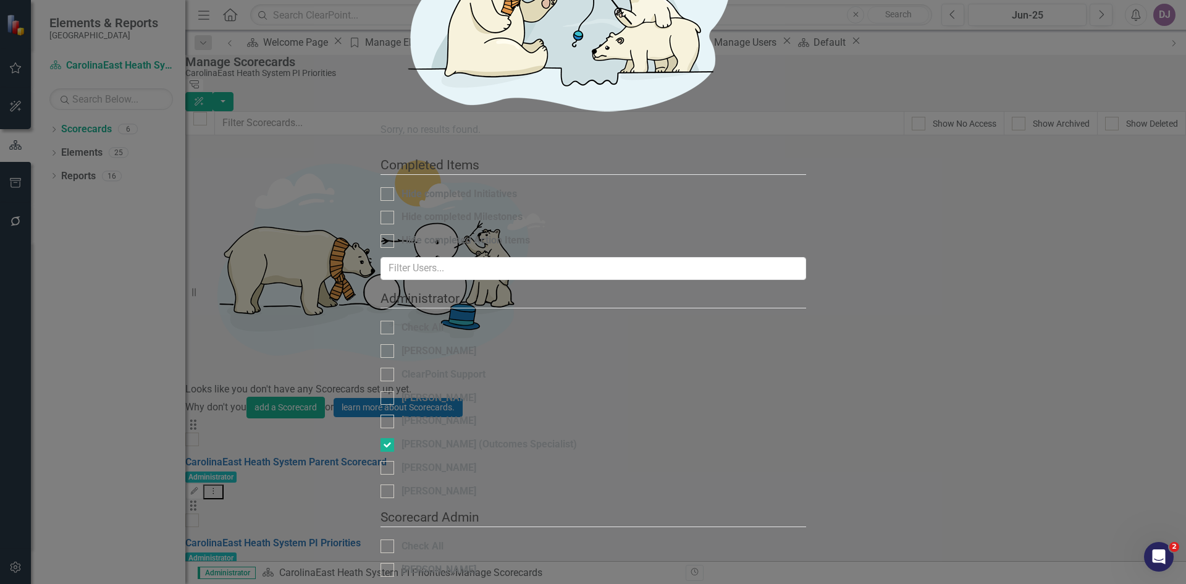
scroll to position [33, 0]
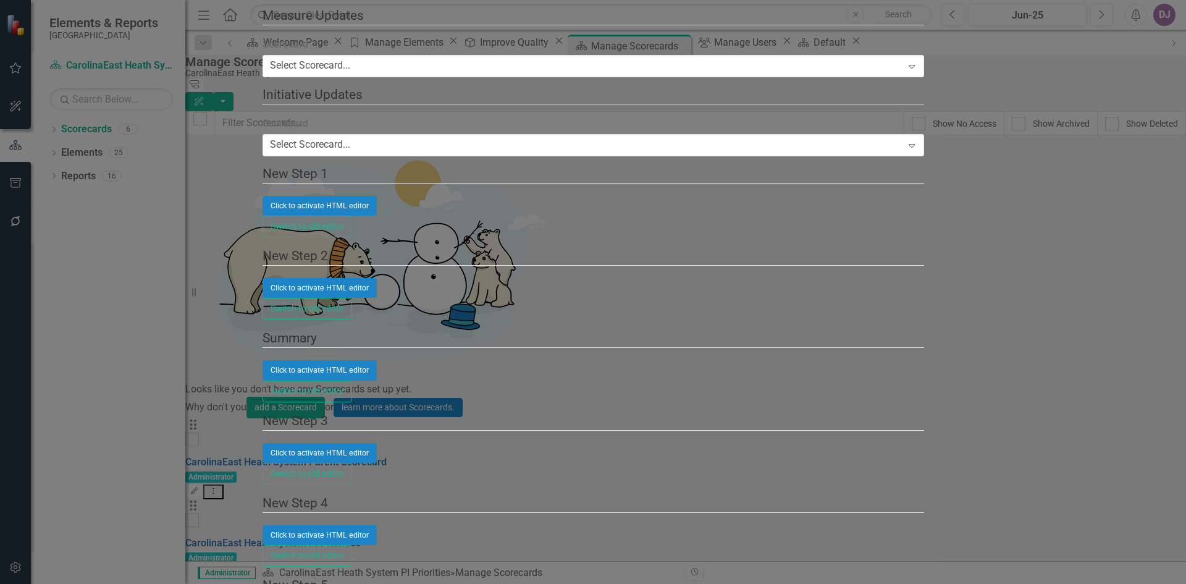
scroll to position [476, 0]
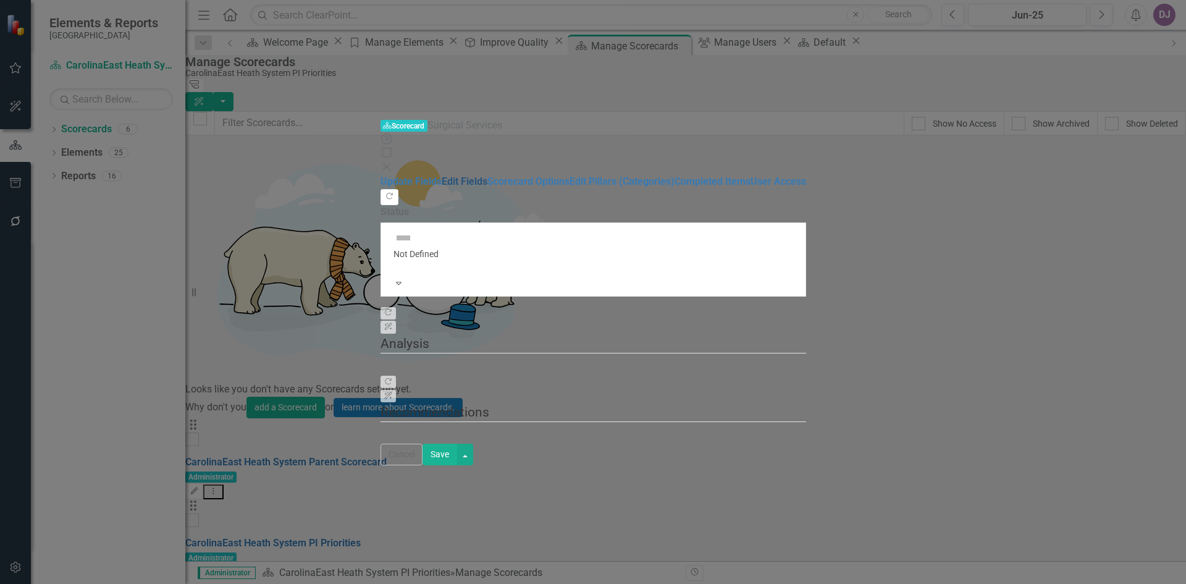
click at [442, 175] on link "Edit Fields" at bounding box center [465, 181] width 46 height 12
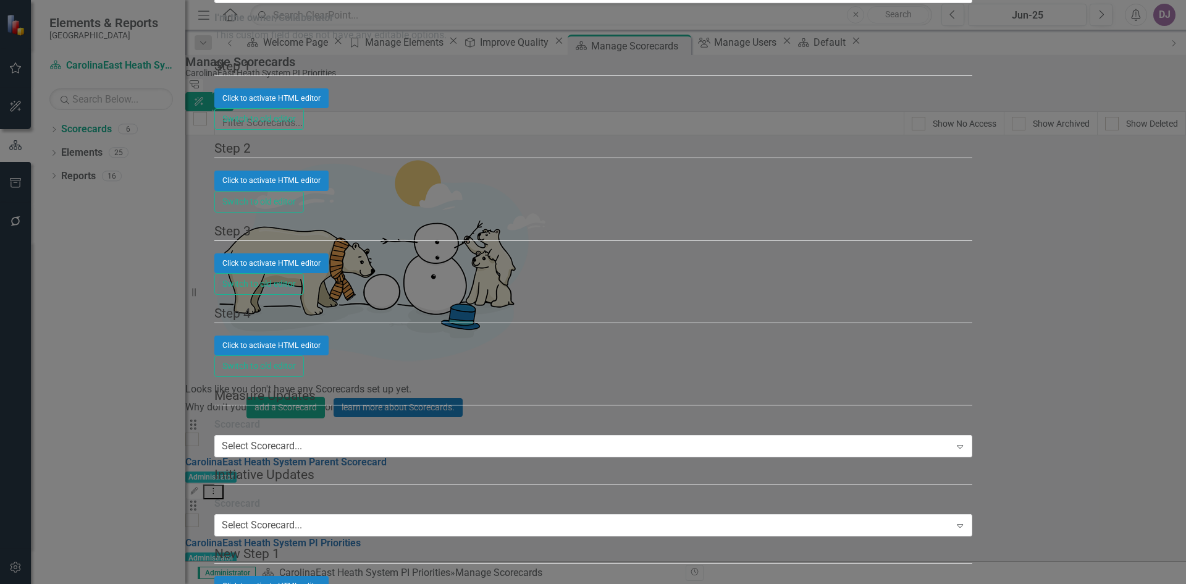
checkbox input "true"
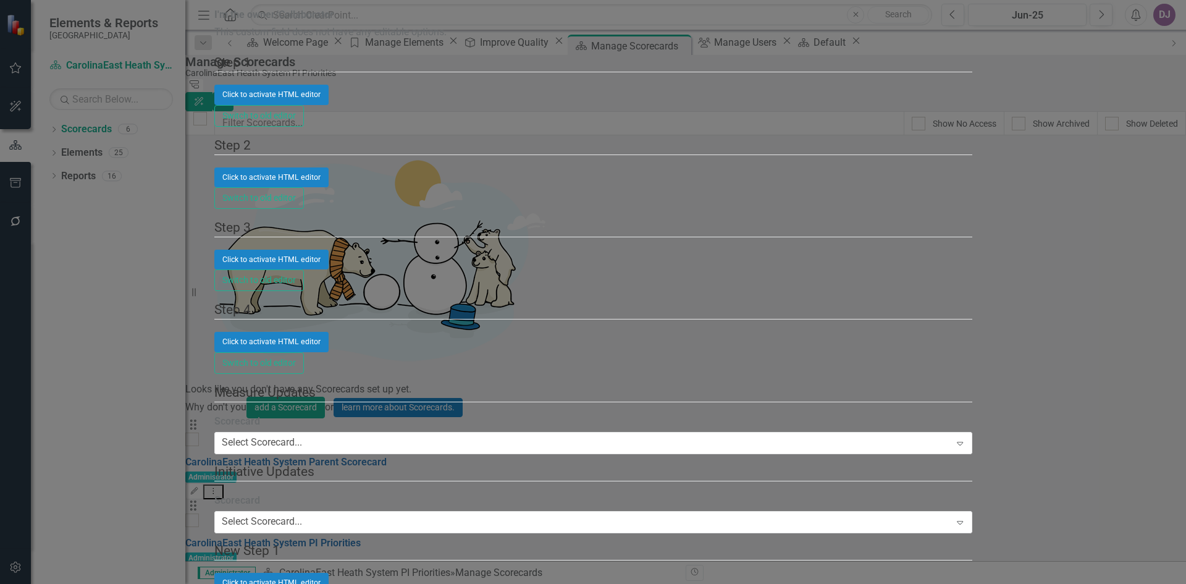
checkbox input "true"
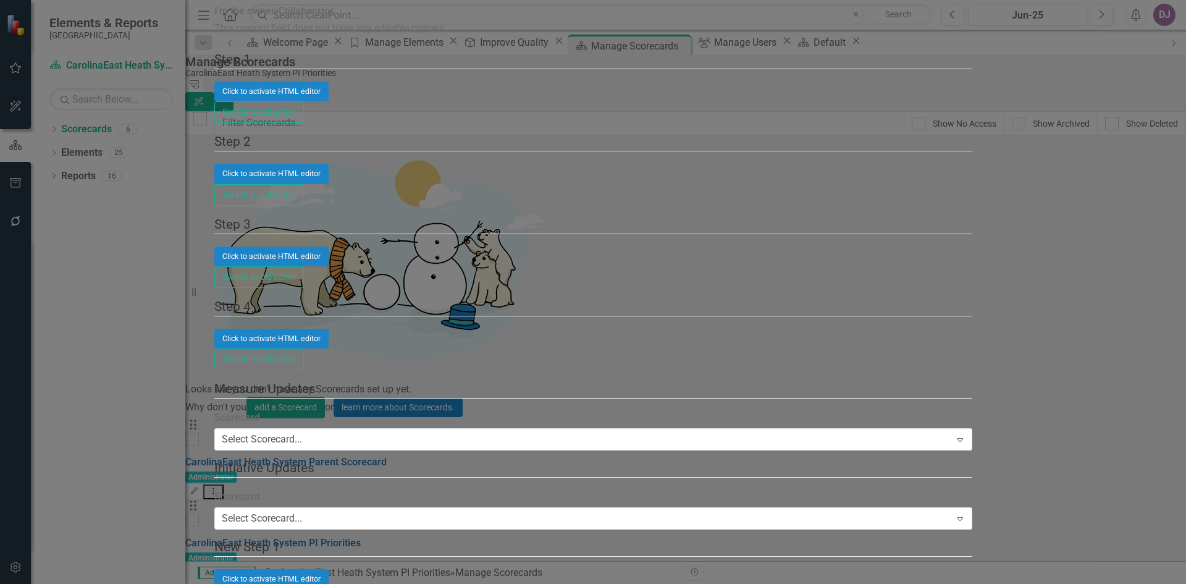
scroll to position [33, 0]
checkbox input "false"
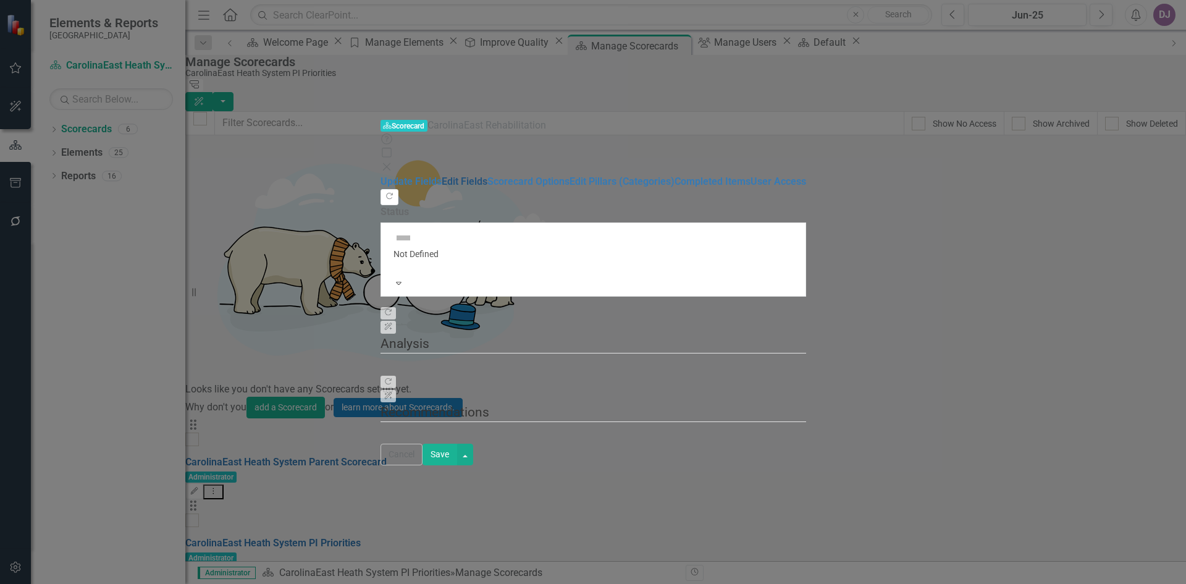
click at [442, 175] on link "Edit Fields" at bounding box center [465, 181] width 46 height 12
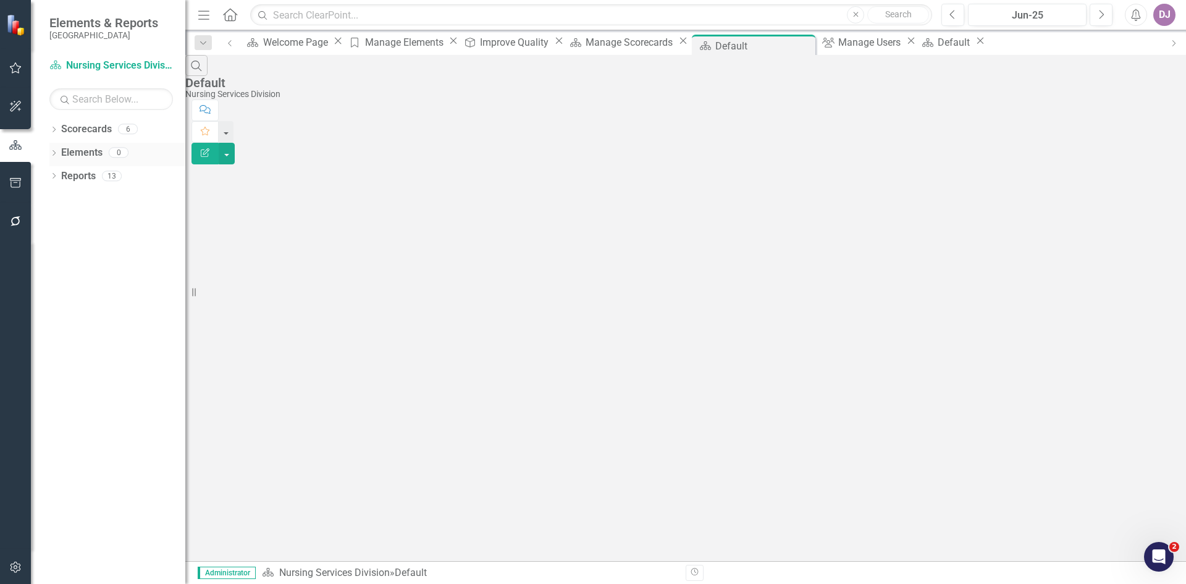
click at [90, 153] on link "Elements" at bounding box center [81, 153] width 41 height 14
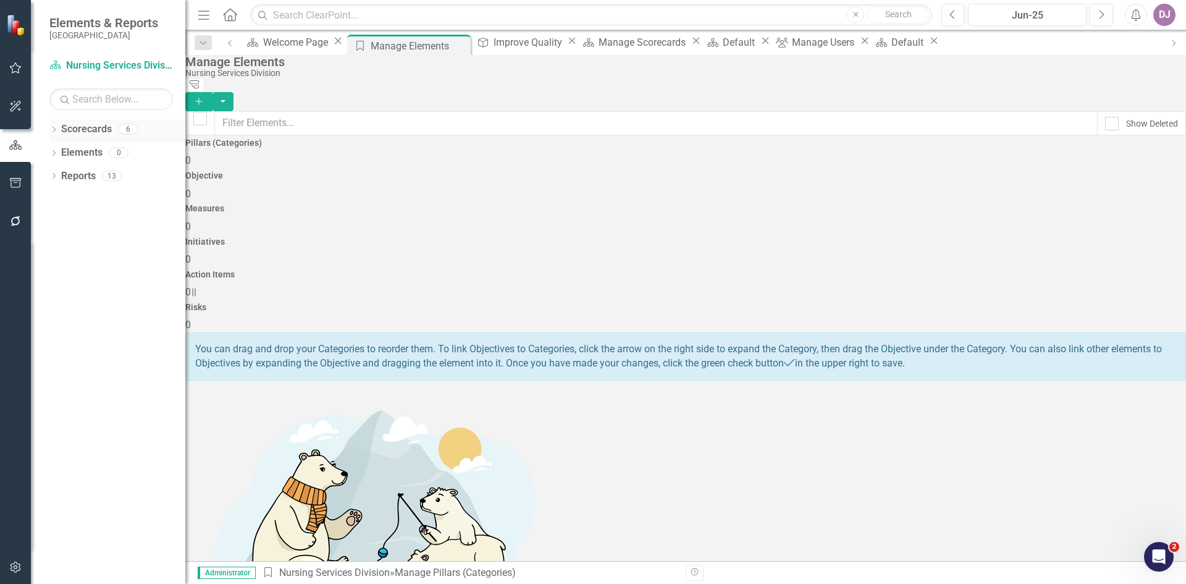
click at [99, 127] on link "Scorecards" at bounding box center [86, 129] width 51 height 14
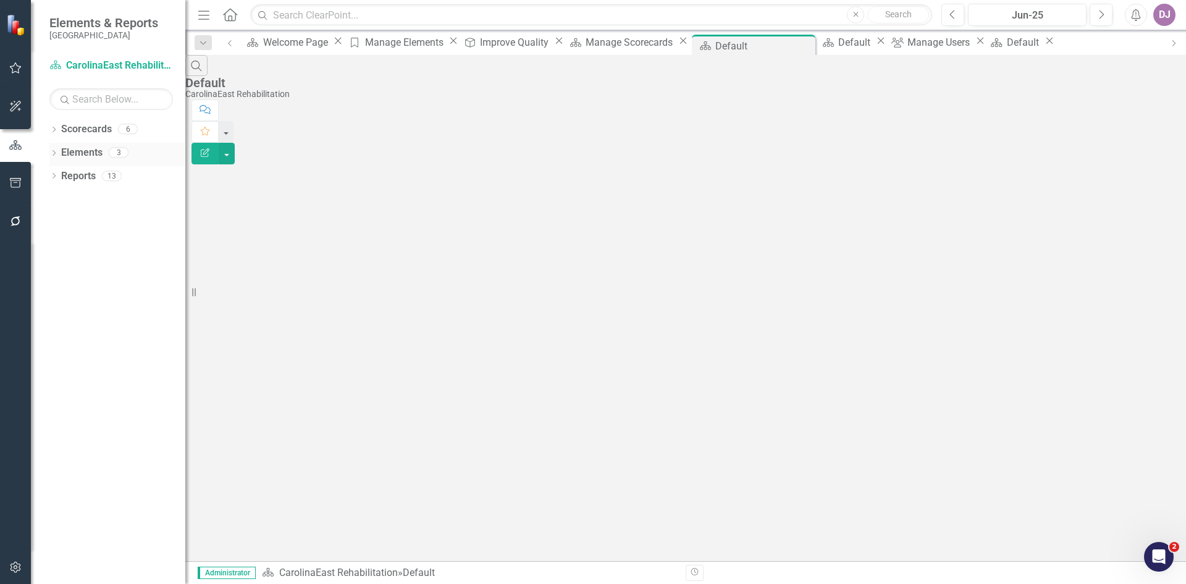
click at [75, 148] on link "Elements" at bounding box center [81, 153] width 41 height 14
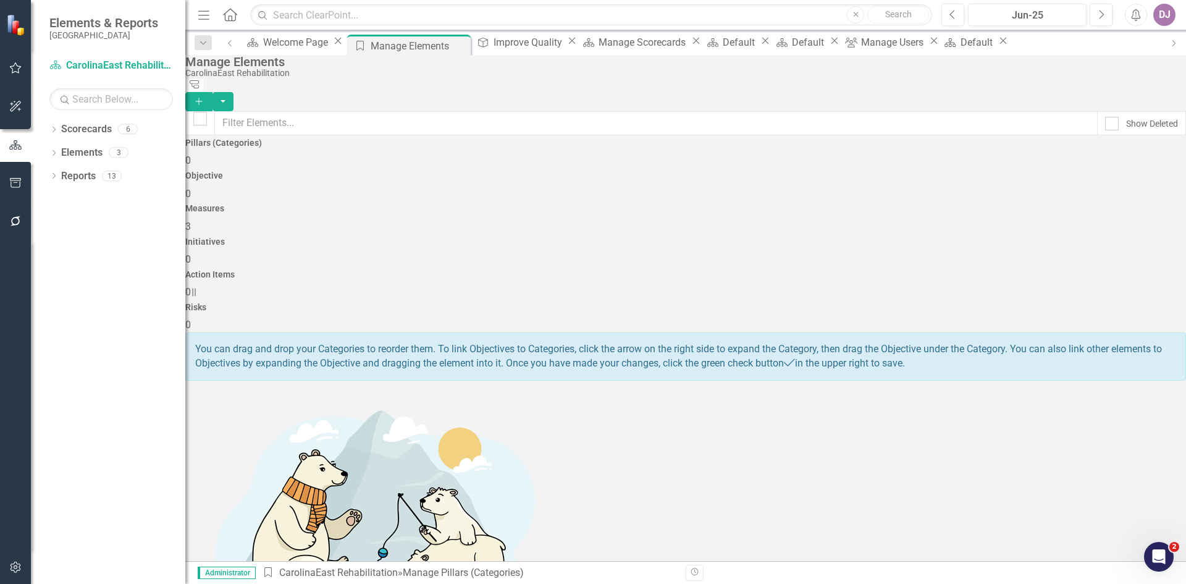
click at [191, 221] on span "3" at bounding box center [188, 227] width 6 height 12
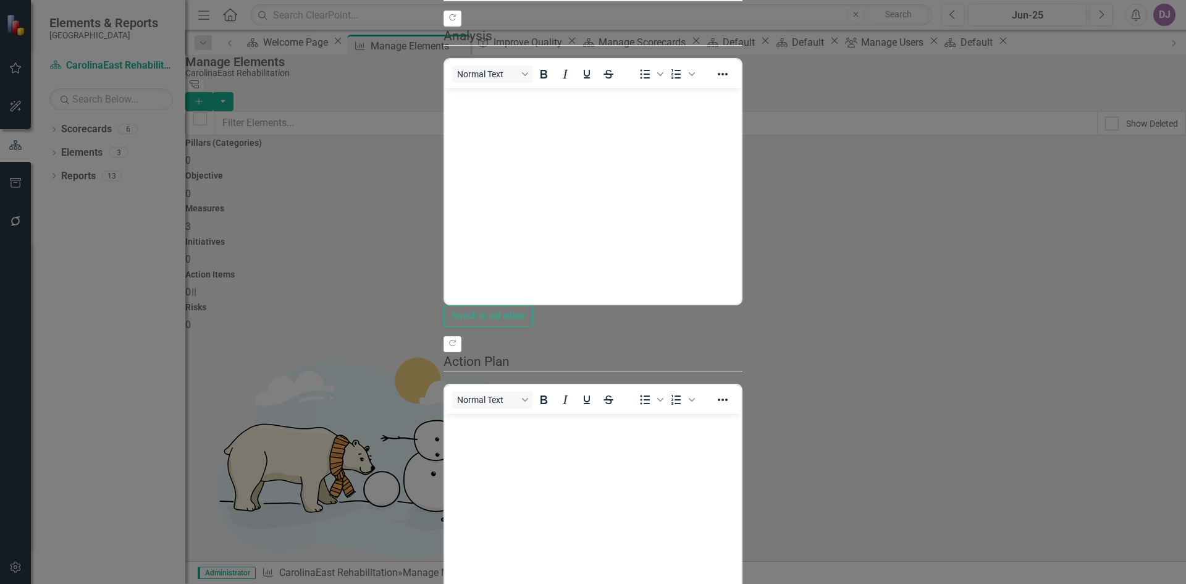
drag, startPoint x: 1149, startPoint y: 70, endPoint x: 1087, endPoint y: 68, distance: 62.4
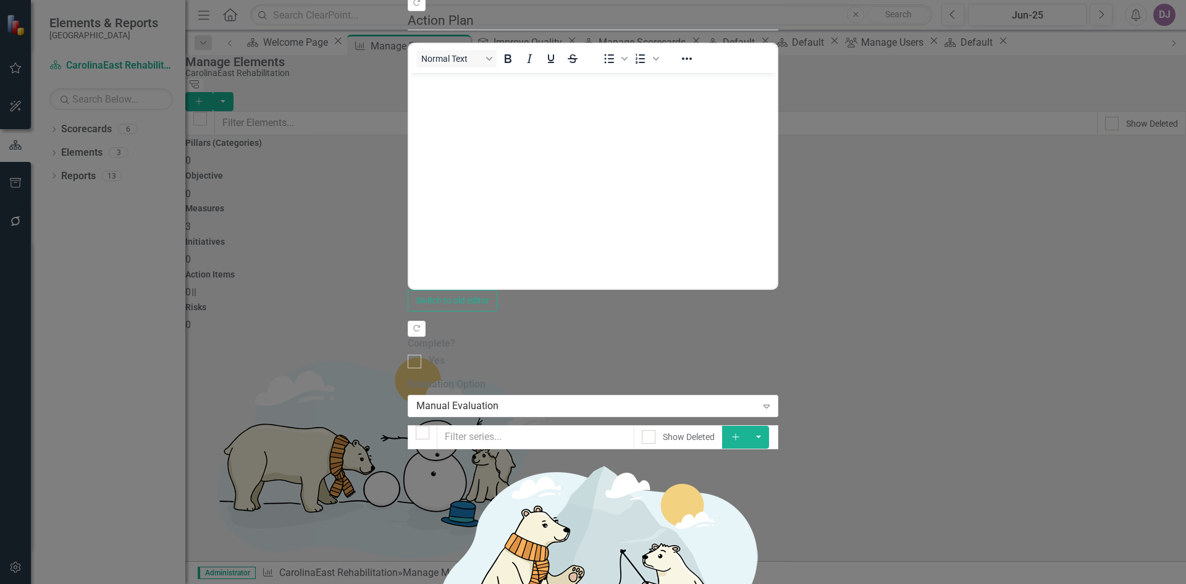
click at [408, 209] on div "Measure Measure Inpt Rehab- Discharge Disposition Help Maximize Close Update Fi…" at bounding box center [593, 292] width 371 height 1552
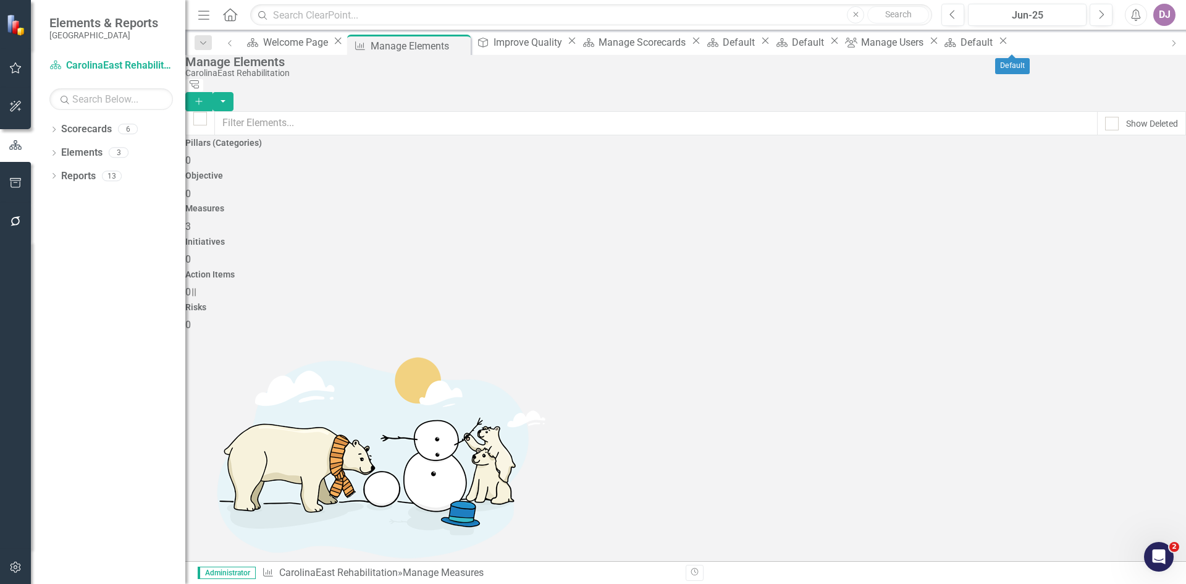
click at [1010, 44] on icon "Close" at bounding box center [1003, 41] width 12 height 10
click at [940, 41] on icon "Close" at bounding box center [934, 41] width 12 height 10
click at [841, 40] on icon "Close" at bounding box center [834, 41] width 12 height 10
drag, startPoint x: 870, startPoint y: 42, endPoint x: 838, endPoint y: 45, distance: 31.7
click at [772, 42] on icon "Close" at bounding box center [765, 41] width 12 height 10
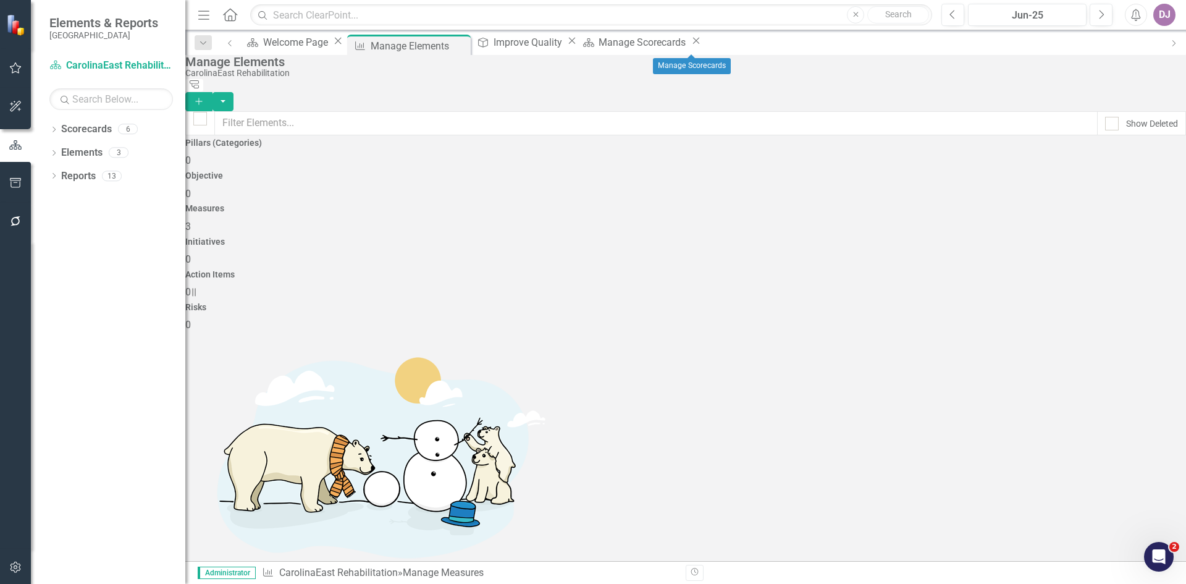
click at [702, 45] on icon "Close" at bounding box center [696, 41] width 12 height 10
click at [578, 49] on div "Close" at bounding box center [572, 42] width 12 height 14
click at [465, 46] on icon at bounding box center [461, 44] width 7 height 7
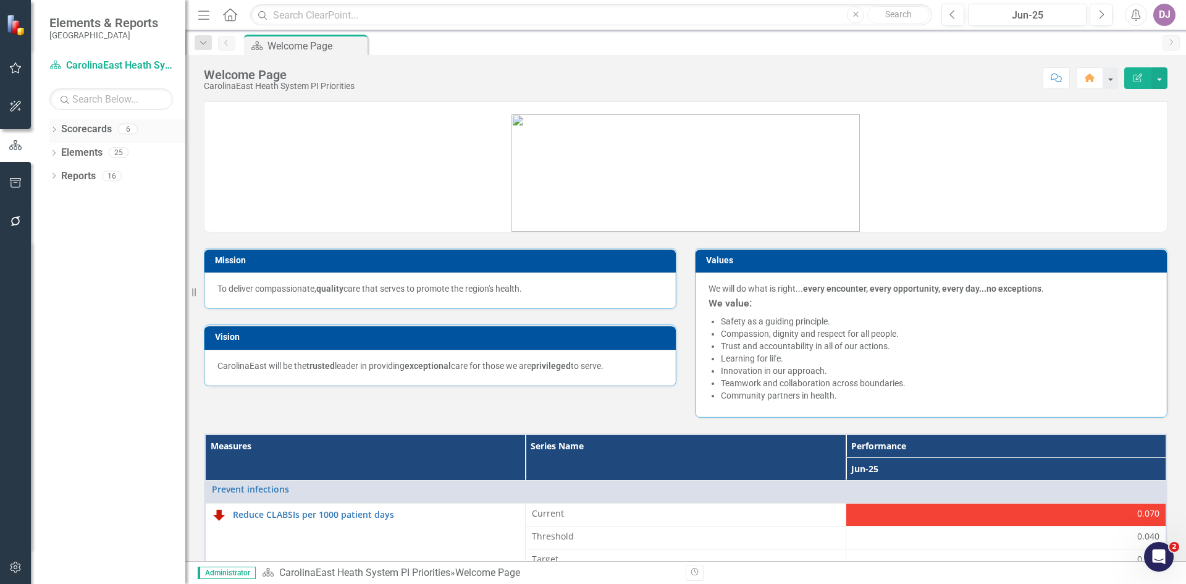
click at [99, 127] on link "Scorecards" at bounding box center [86, 129] width 51 height 14
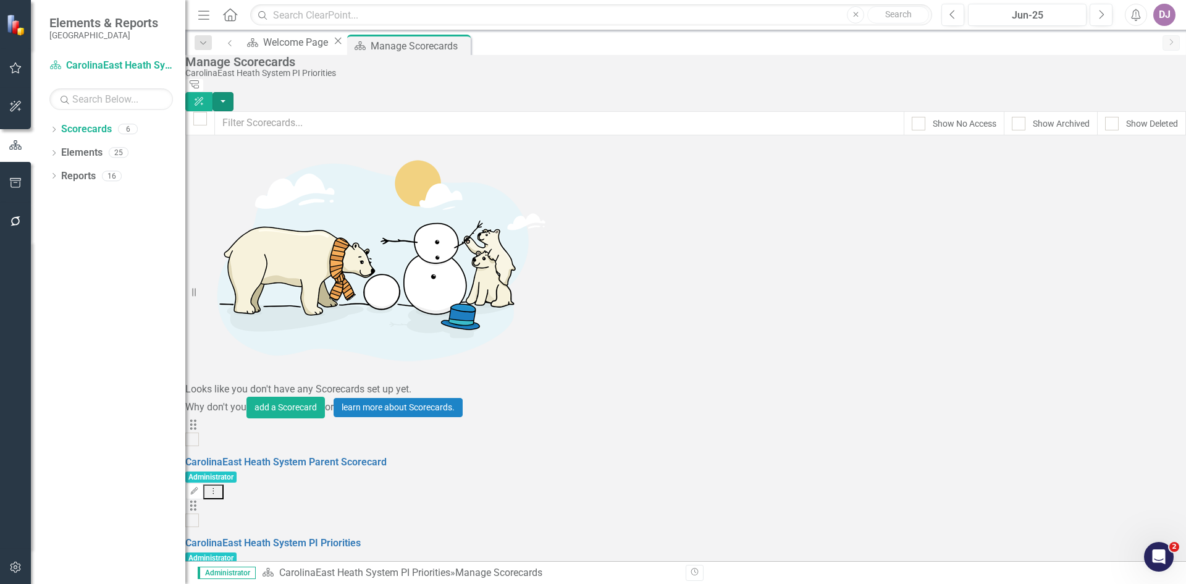
click at [234, 92] on button "button" at bounding box center [223, 101] width 21 height 19
click at [1104, 120] on link "Add Add Scorecard" at bounding box center [1103, 125] width 128 height 23
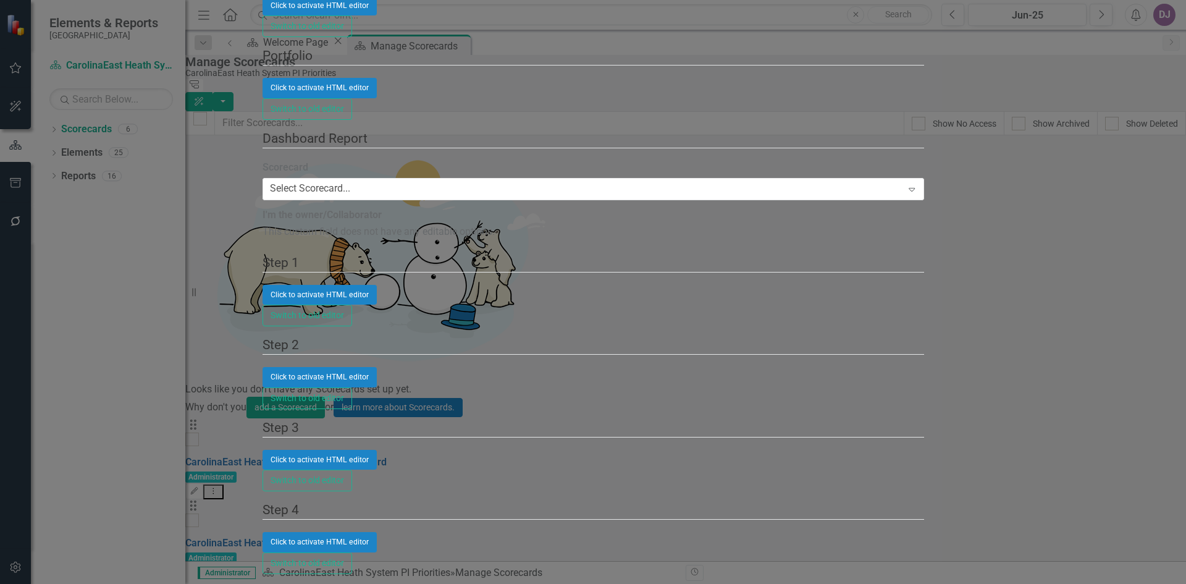
type input "Essential Services"
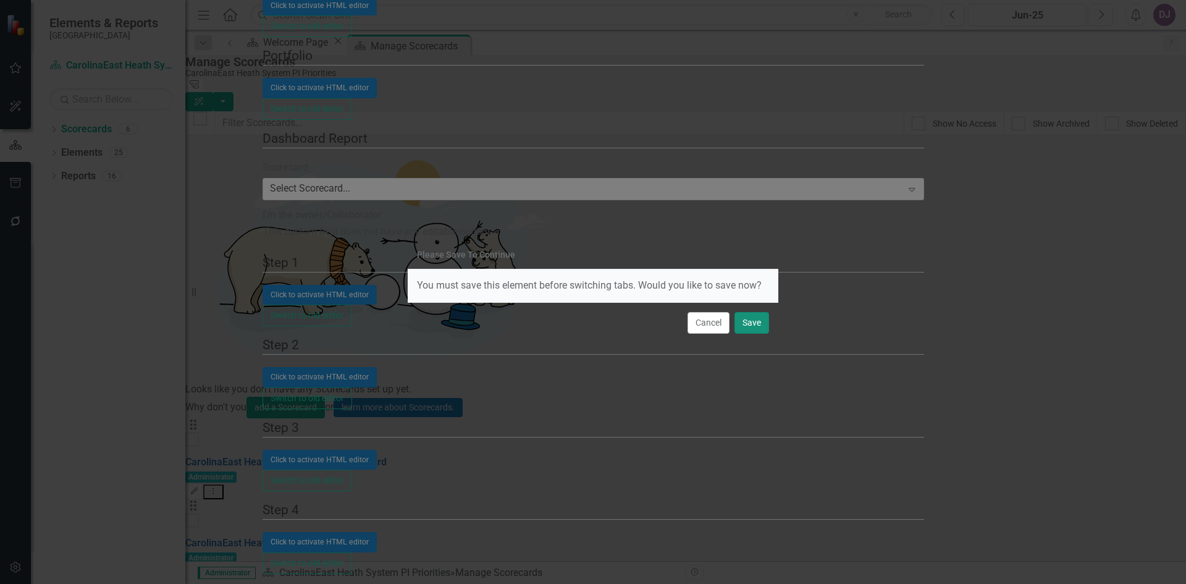
click at [743, 326] on button "Save" at bounding box center [752, 323] width 35 height 22
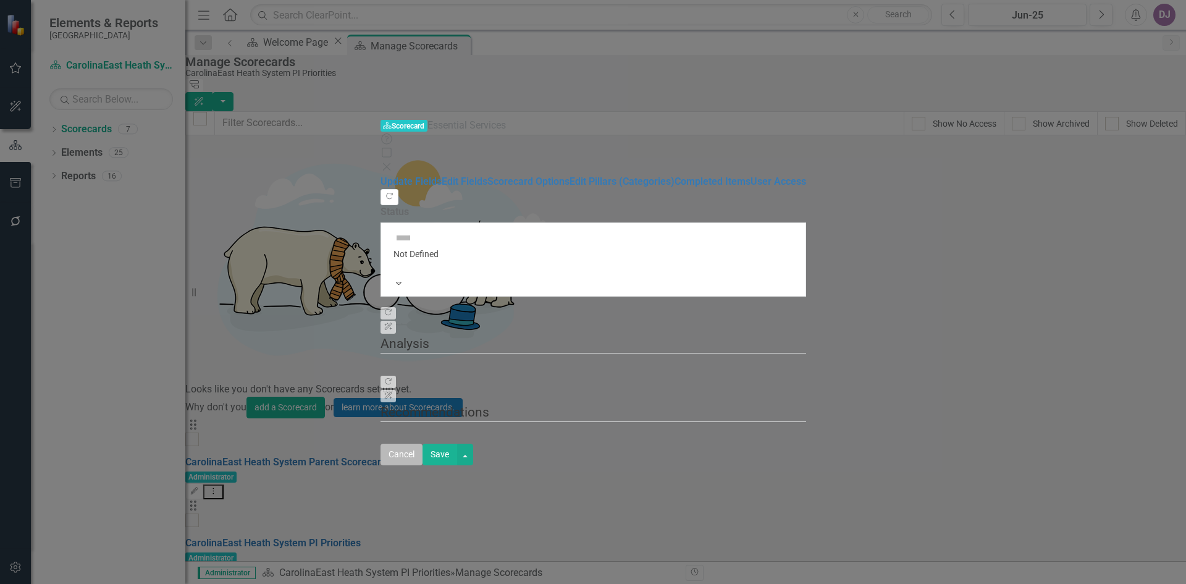
click at [423, 465] on button "Cancel" at bounding box center [402, 455] width 42 height 22
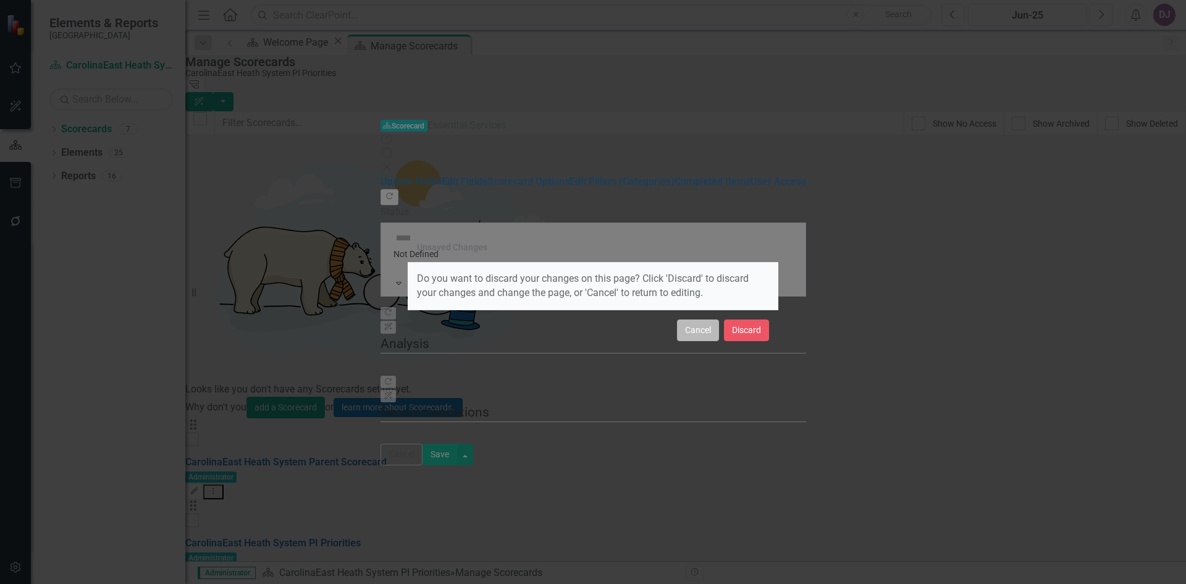
click at [694, 332] on button "Cancel" at bounding box center [698, 330] width 42 height 22
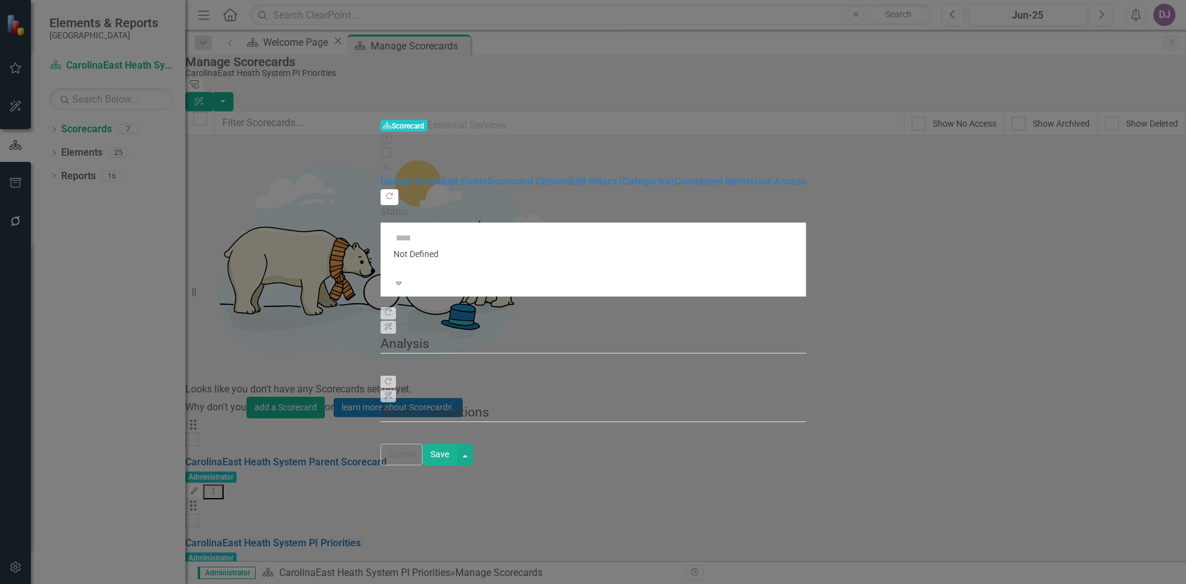
click at [457, 465] on button "Save" at bounding box center [440, 455] width 35 height 22
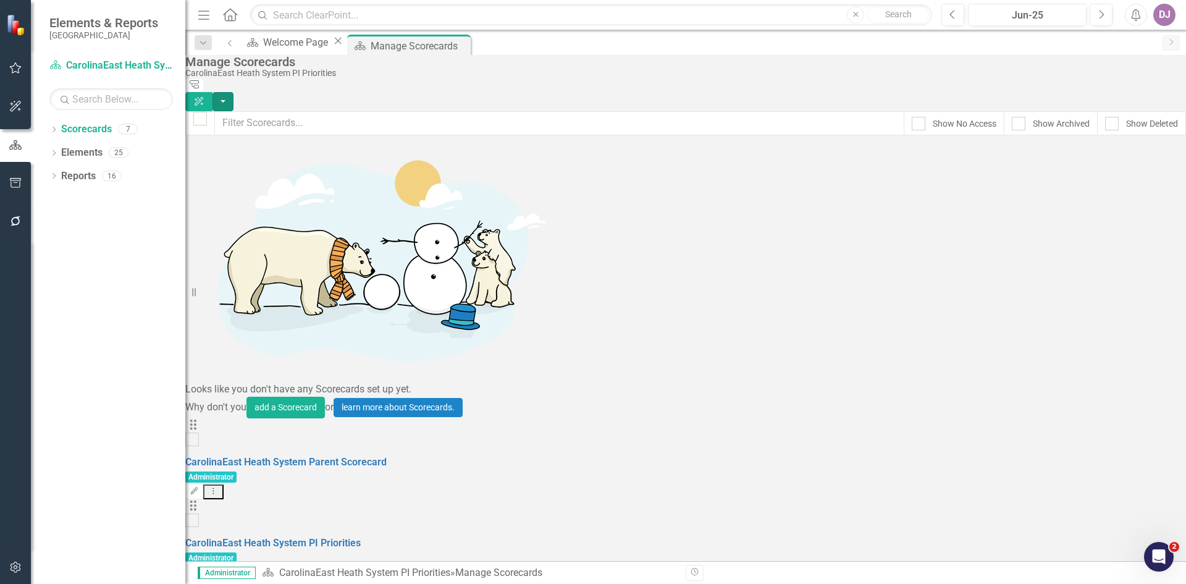
click at [234, 92] on button "button" at bounding box center [223, 101] width 21 height 19
click at [1099, 129] on link "Add Add Scorecard" at bounding box center [1103, 125] width 128 height 23
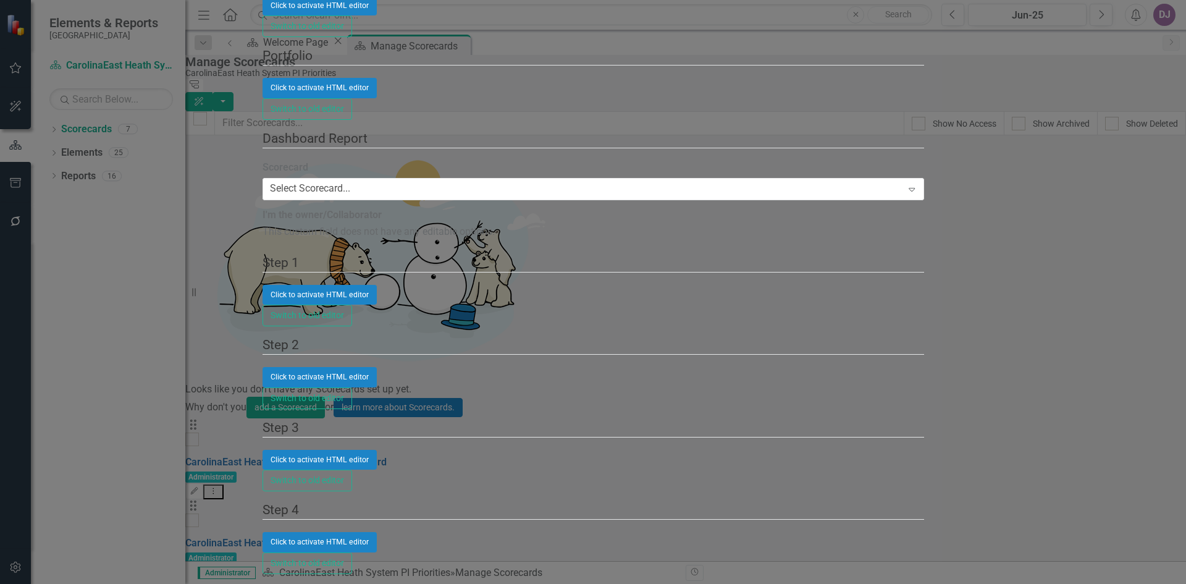
type input "Laboratory Services"
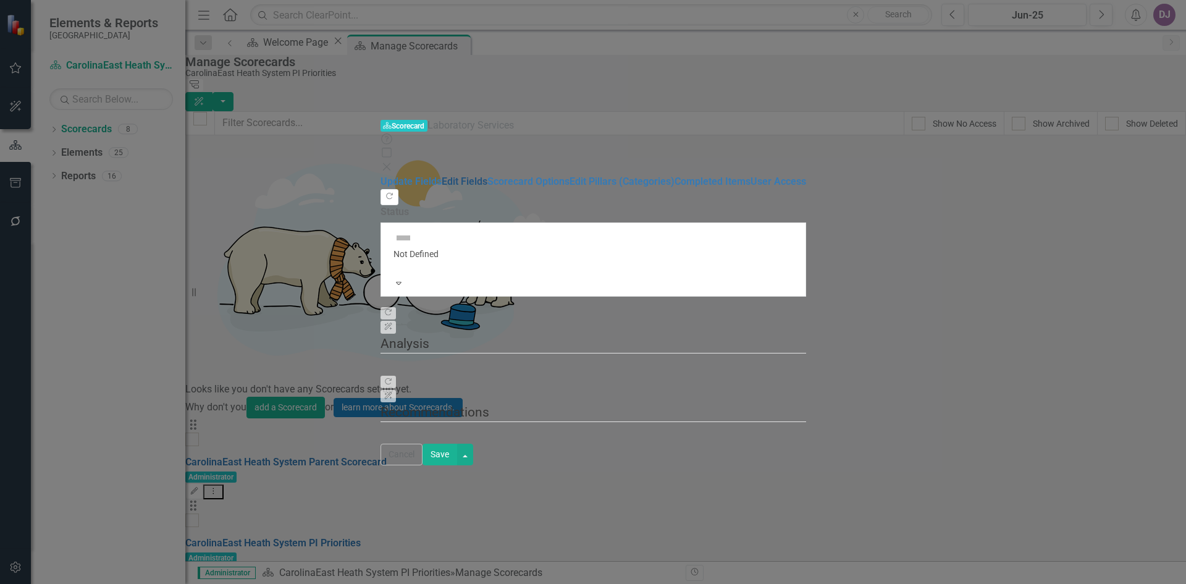
click at [442, 175] on link "Edit Fields" at bounding box center [465, 181] width 46 height 12
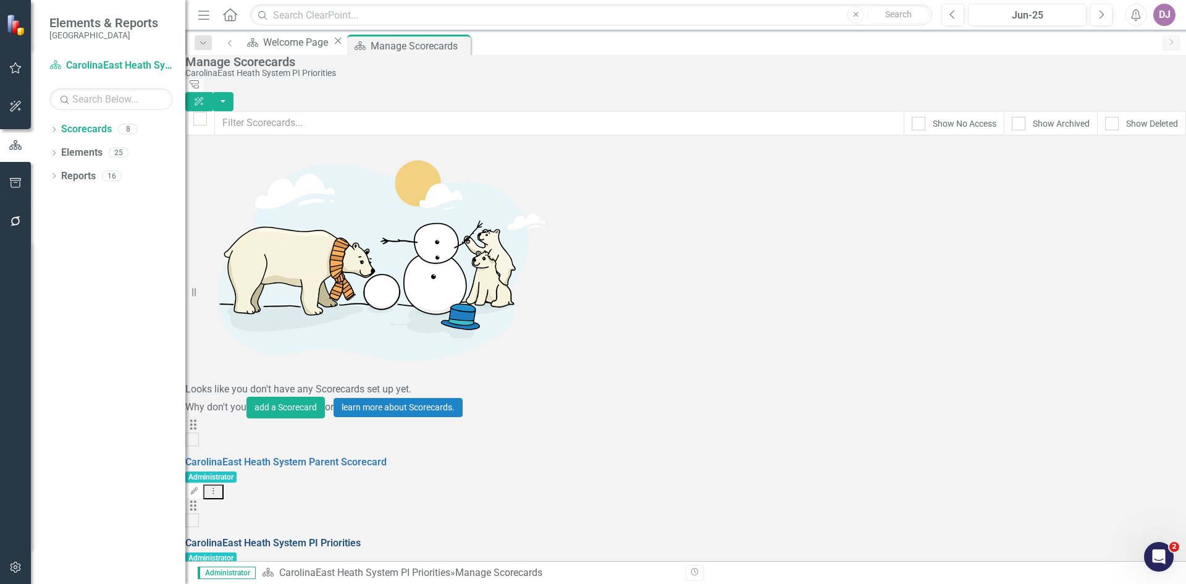
click at [292, 537] on link "CarolinaEast Heath System PI Priorities" at bounding box center [272, 543] width 175 height 12
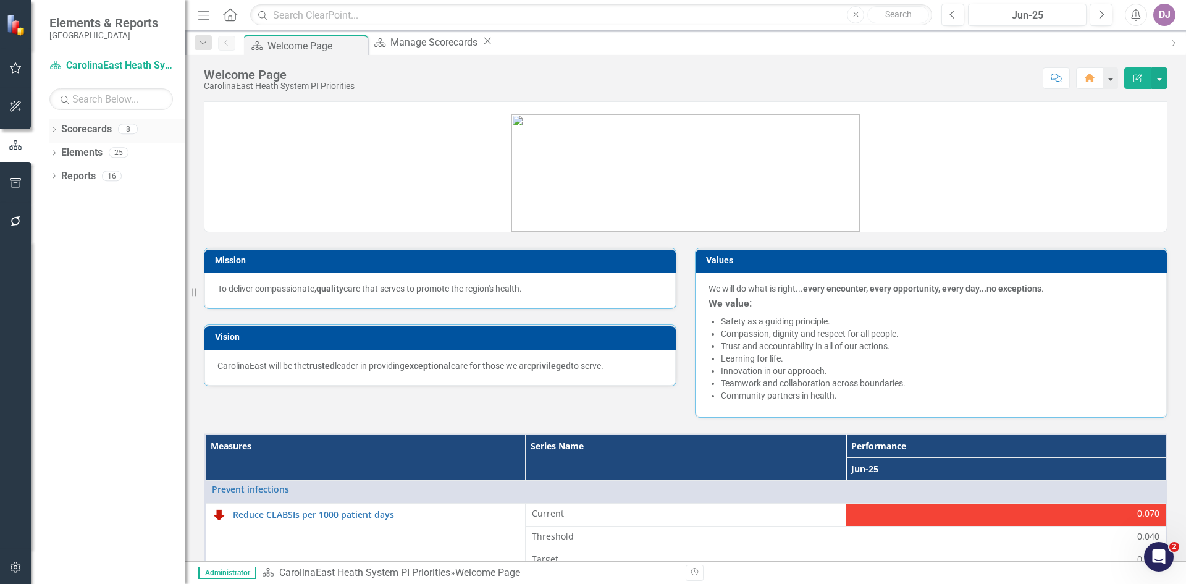
click at [90, 130] on link "Scorecards" at bounding box center [86, 129] width 51 height 14
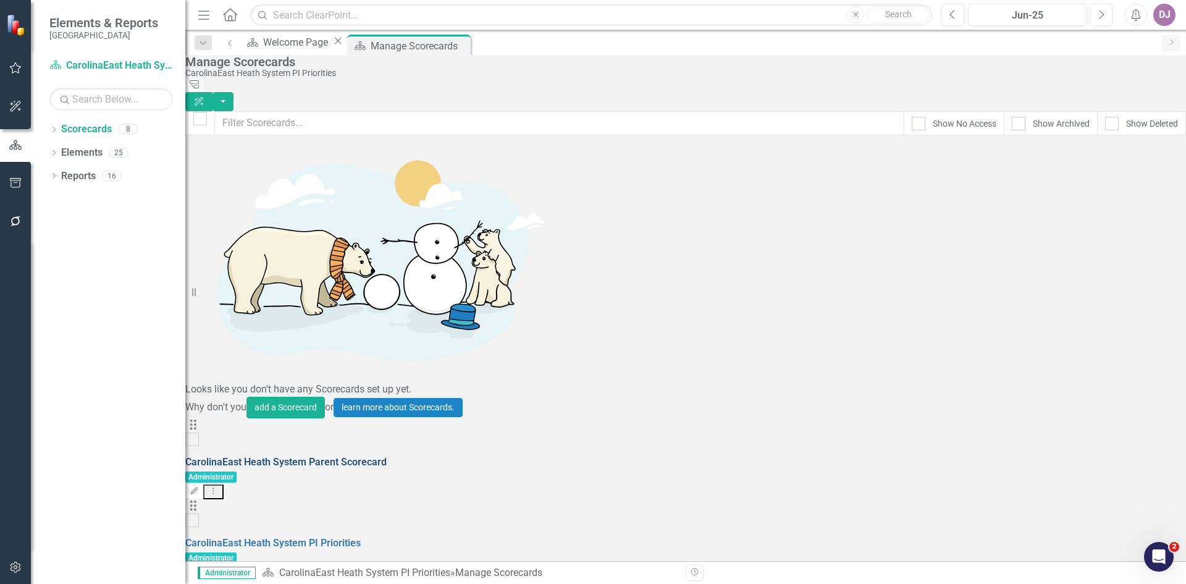
click at [274, 418] on div "Drag CarolinaEast Heath System Parent Scorecard Administrator Edit Dropdown Menu" at bounding box center [685, 459] width 1001 height 82
click at [273, 456] on link "CarolinaEast Heath System Parent Scorecard" at bounding box center [285, 462] width 201 height 12
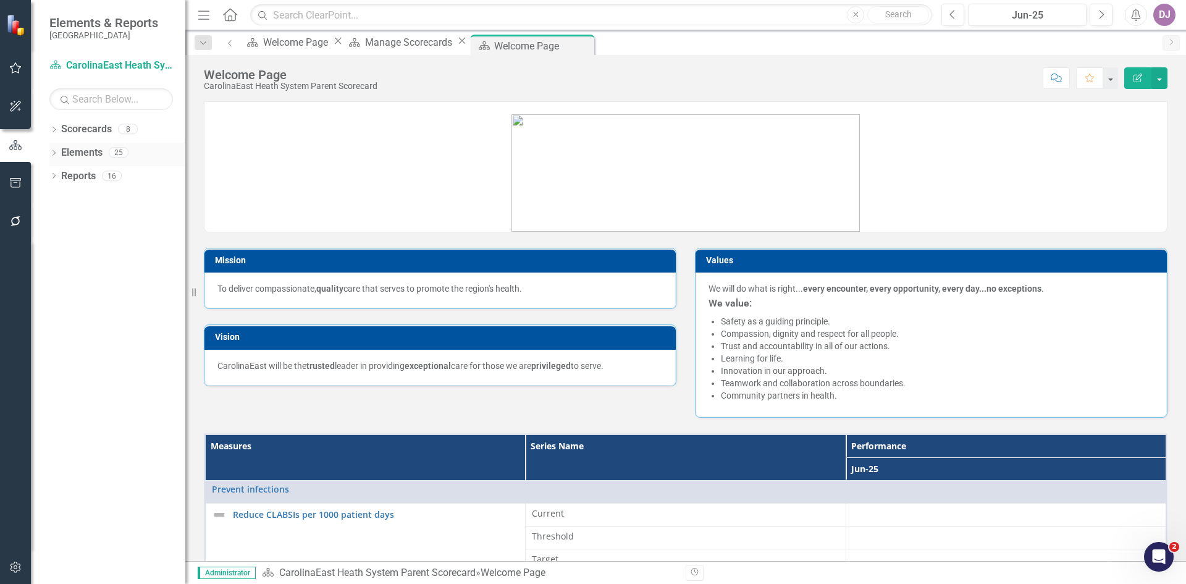
click at [80, 151] on link "Elements" at bounding box center [81, 153] width 41 height 14
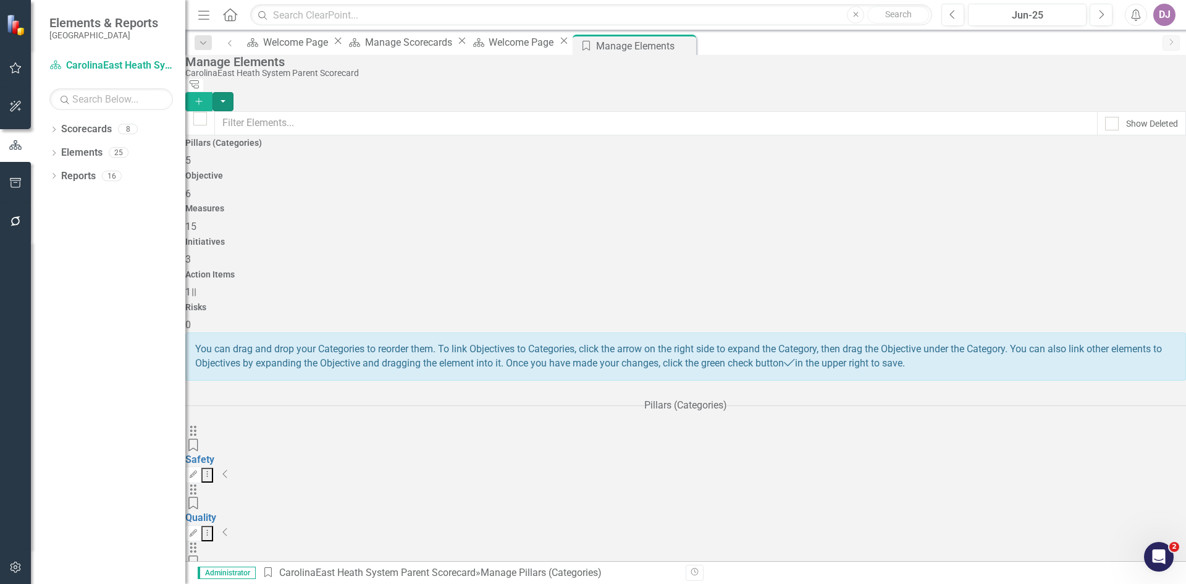
click at [234, 92] on button "button" at bounding box center [223, 101] width 21 height 19
click at [85, 125] on link "Scorecards" at bounding box center [86, 129] width 51 height 14
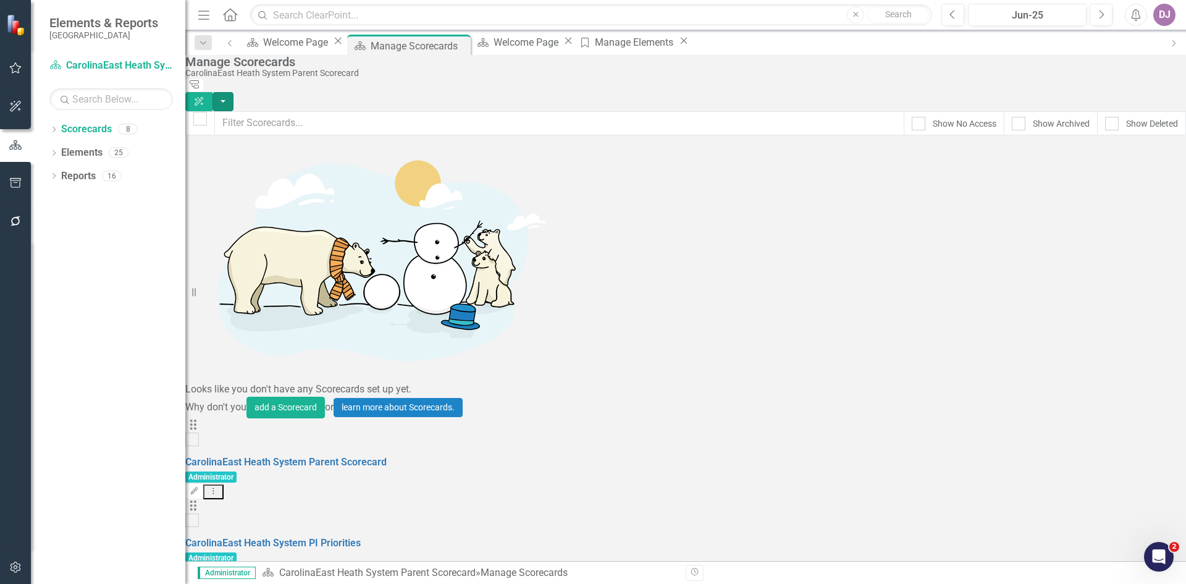
click at [234, 92] on button "button" at bounding box center [223, 101] width 21 height 19
